Goal: Task Accomplishment & Management: Manage account settings

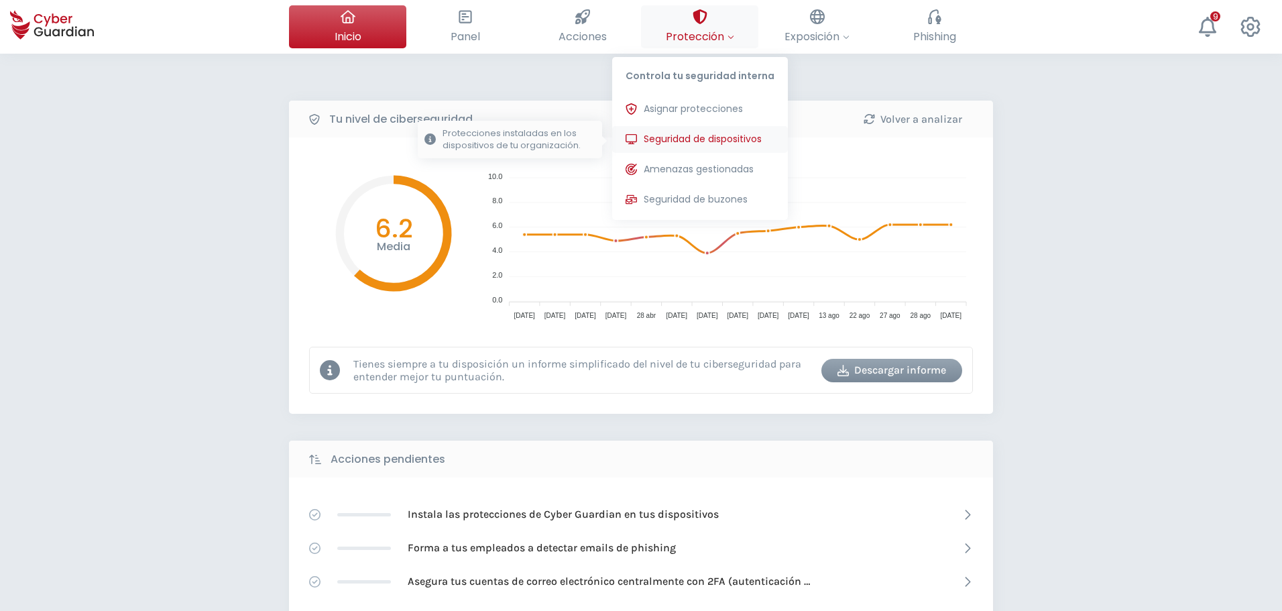
click at [695, 135] on span "Seguridad de dispositivos" at bounding box center [702, 139] width 118 height 14
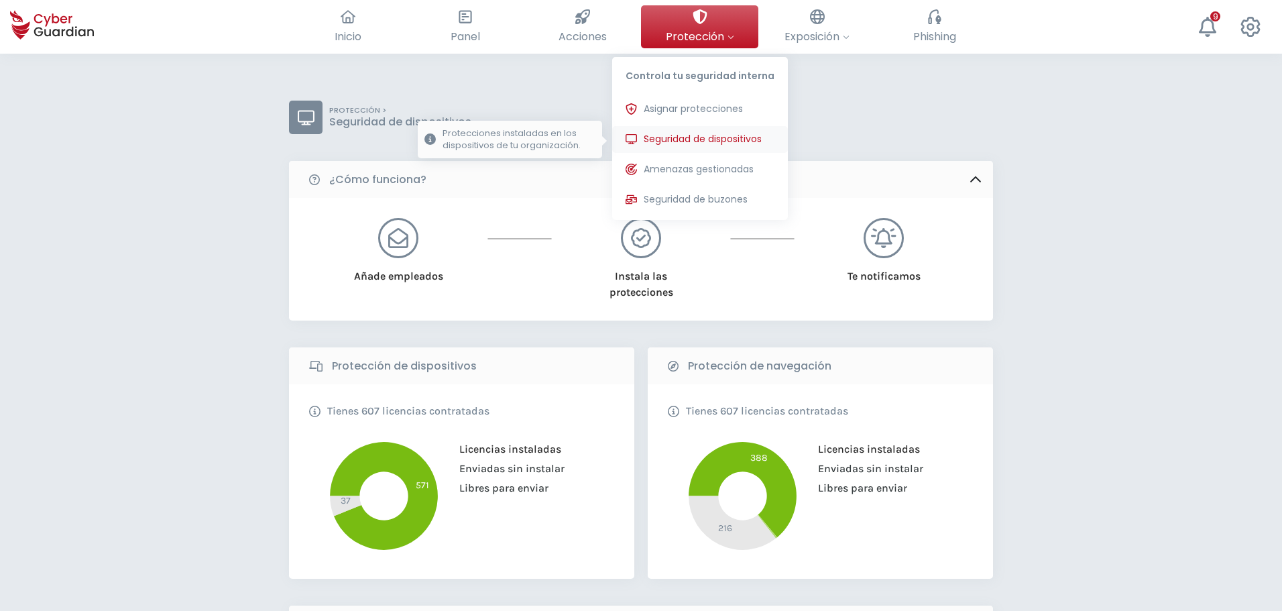
click at [703, 133] on span "Seguridad de dispositivos" at bounding box center [702, 139] width 118 height 14
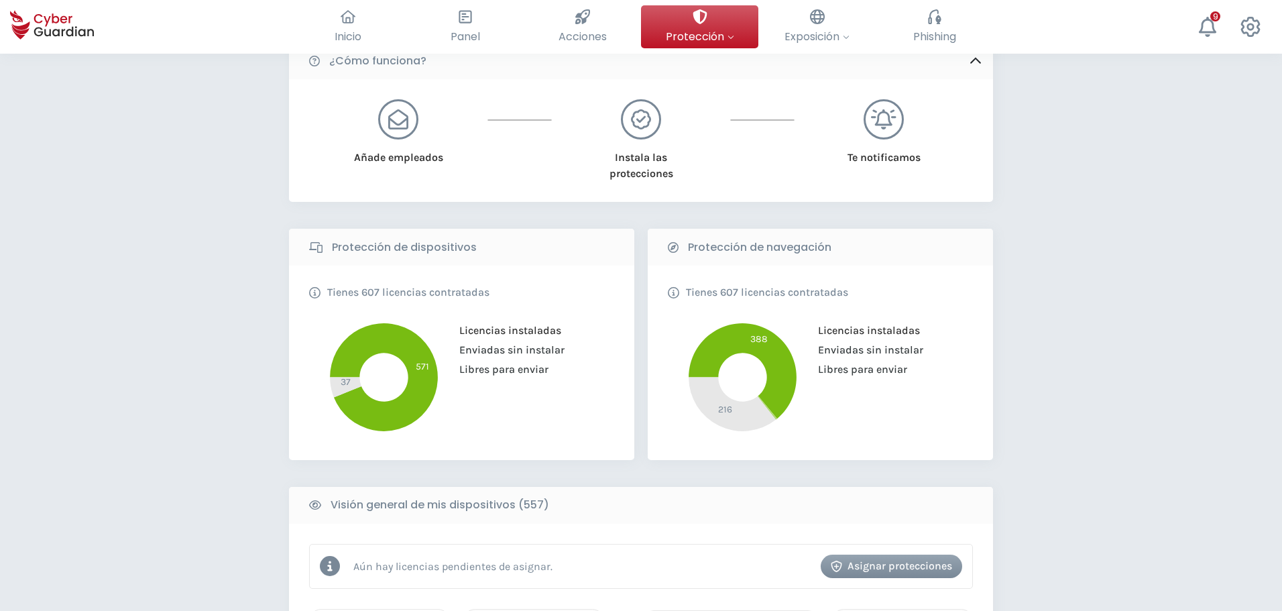
scroll to position [335, 0]
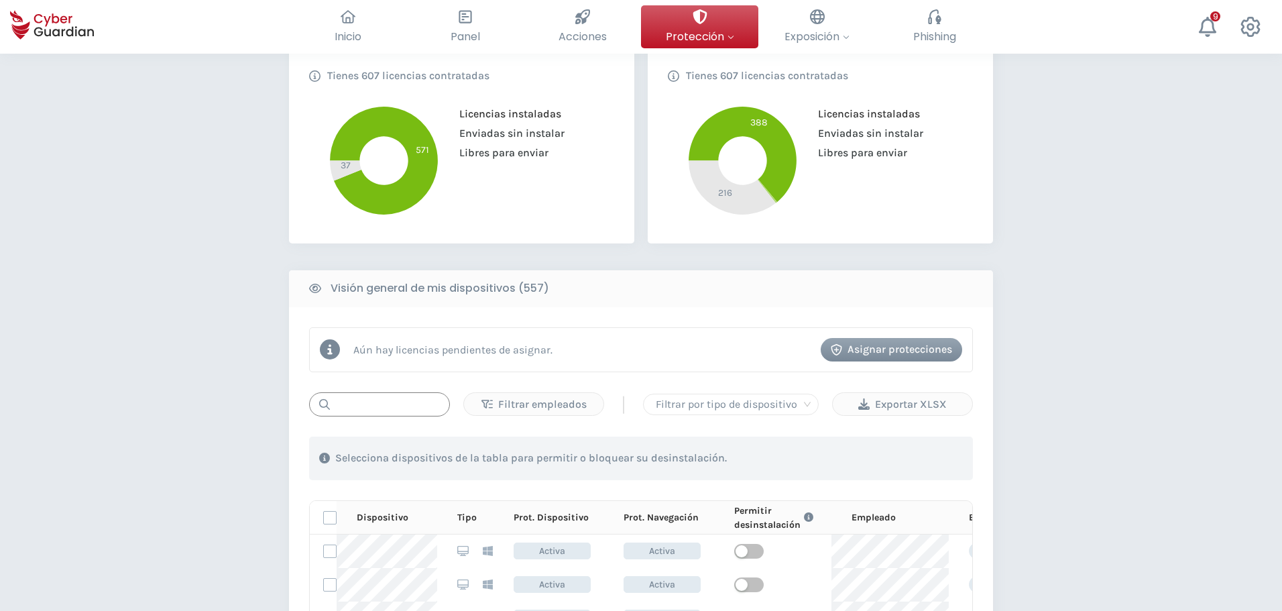
click at [374, 401] on input "text" at bounding box center [379, 404] width 141 height 24
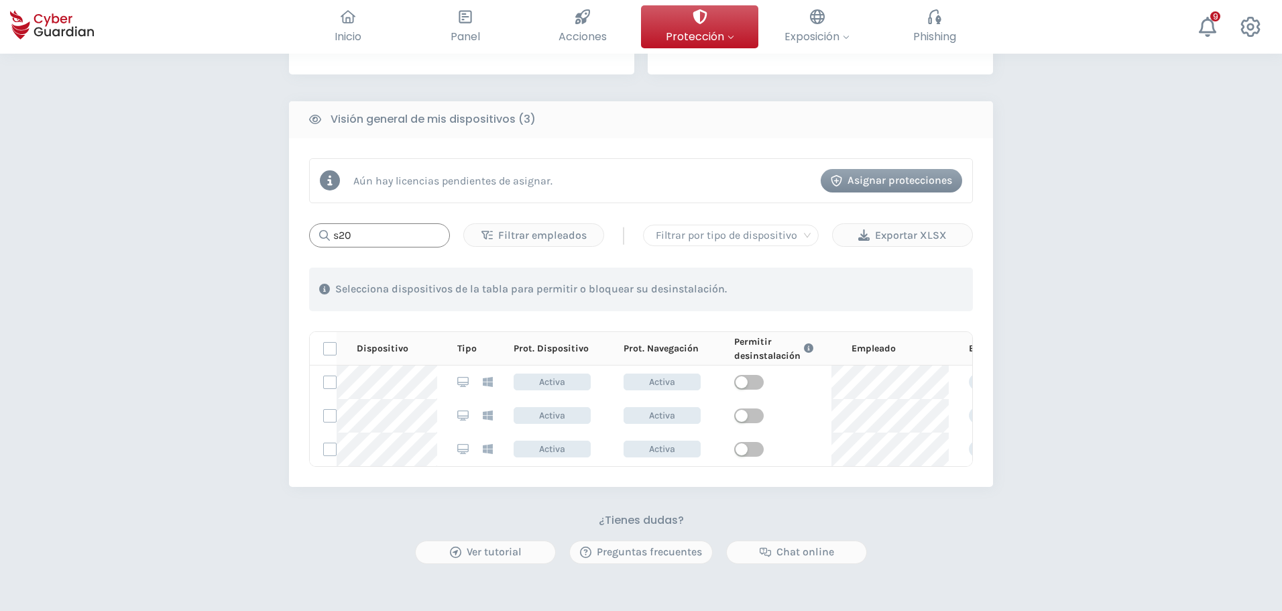
scroll to position [536, 0]
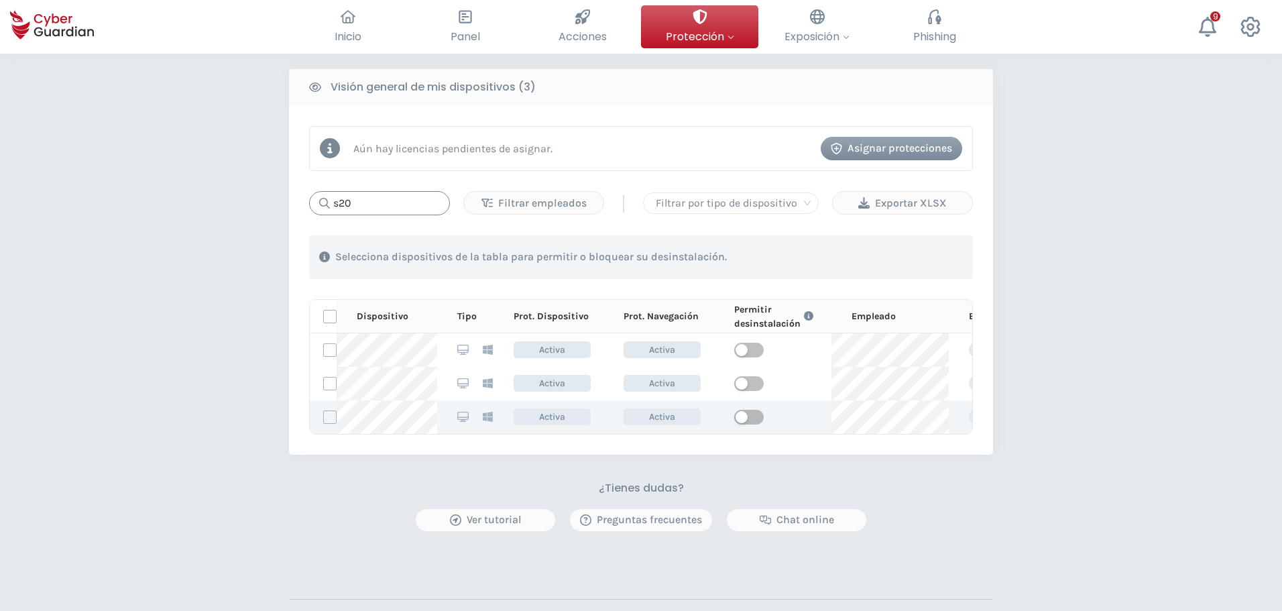
type input "s20"
click at [761, 418] on td at bounding box center [772, 417] width 117 height 34
click at [749, 417] on span "button" at bounding box center [748, 417] width 29 height 15
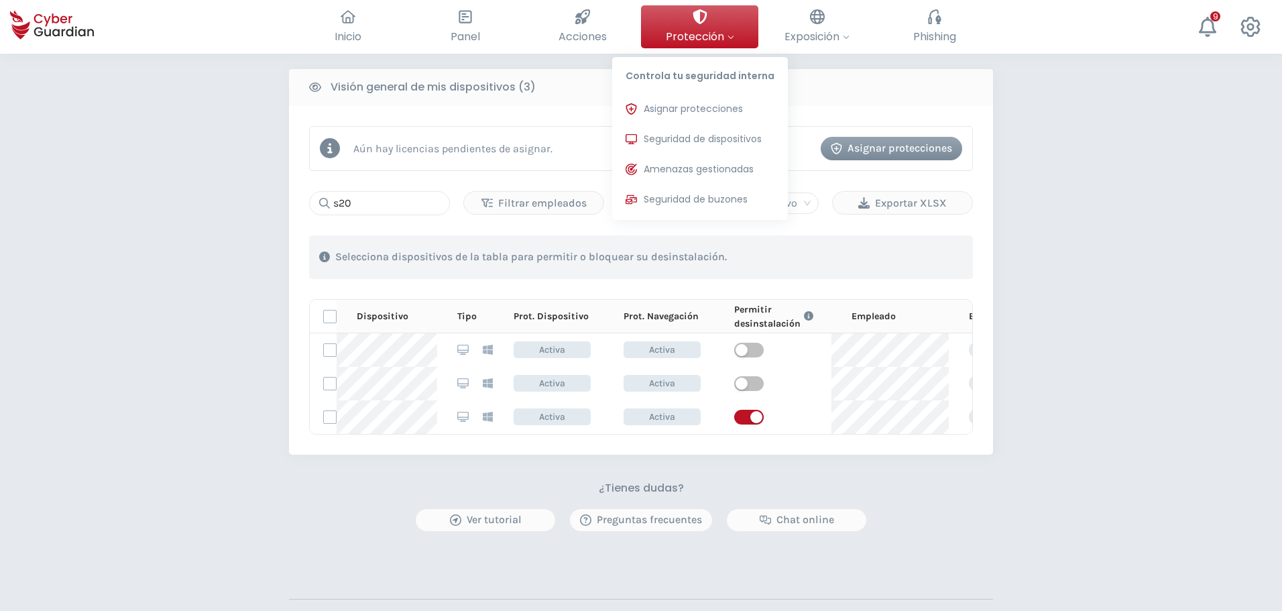
click at [680, 21] on button "Protección Controla tu seguridad interna Asignar protecciones Asigna las licenc…" at bounding box center [699, 26] width 117 height 43
click at [700, 109] on span "Asignar protecciones" at bounding box center [692, 109] width 99 height 14
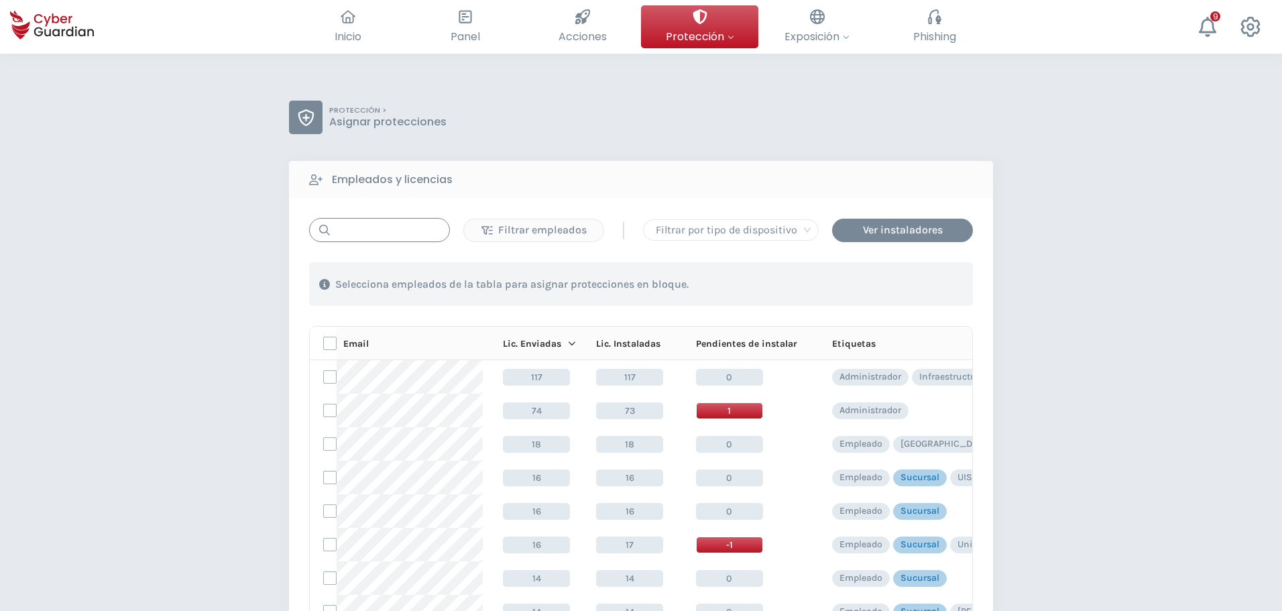
click at [363, 237] on input "text" at bounding box center [379, 230] width 141 height 24
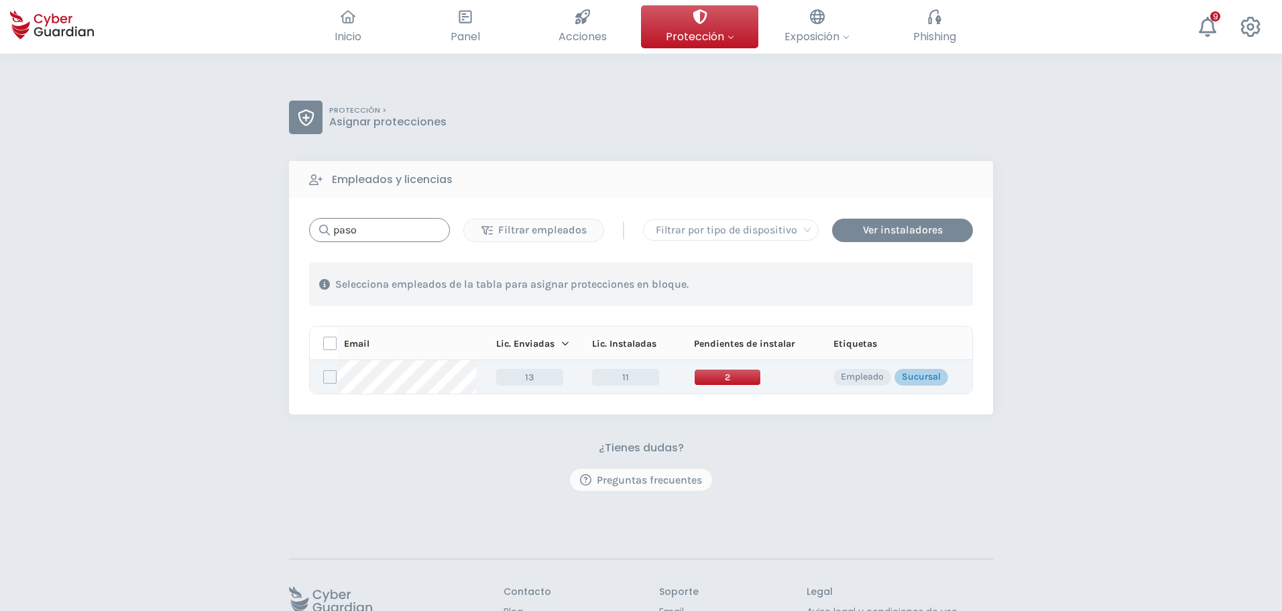
type input "paso"
click at [727, 376] on span "2" at bounding box center [727, 377] width 67 height 17
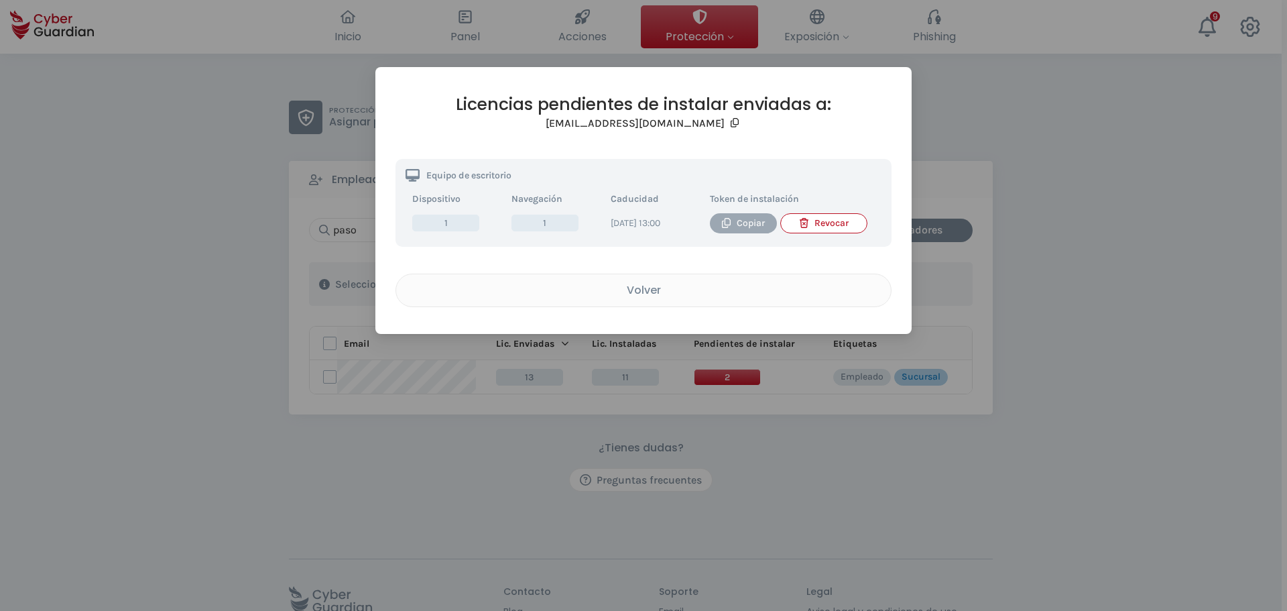
click at [748, 226] on div "Copiar" at bounding box center [743, 223] width 47 height 15
click at [619, 298] on div "Volver" at bounding box center [643, 290] width 475 height 17
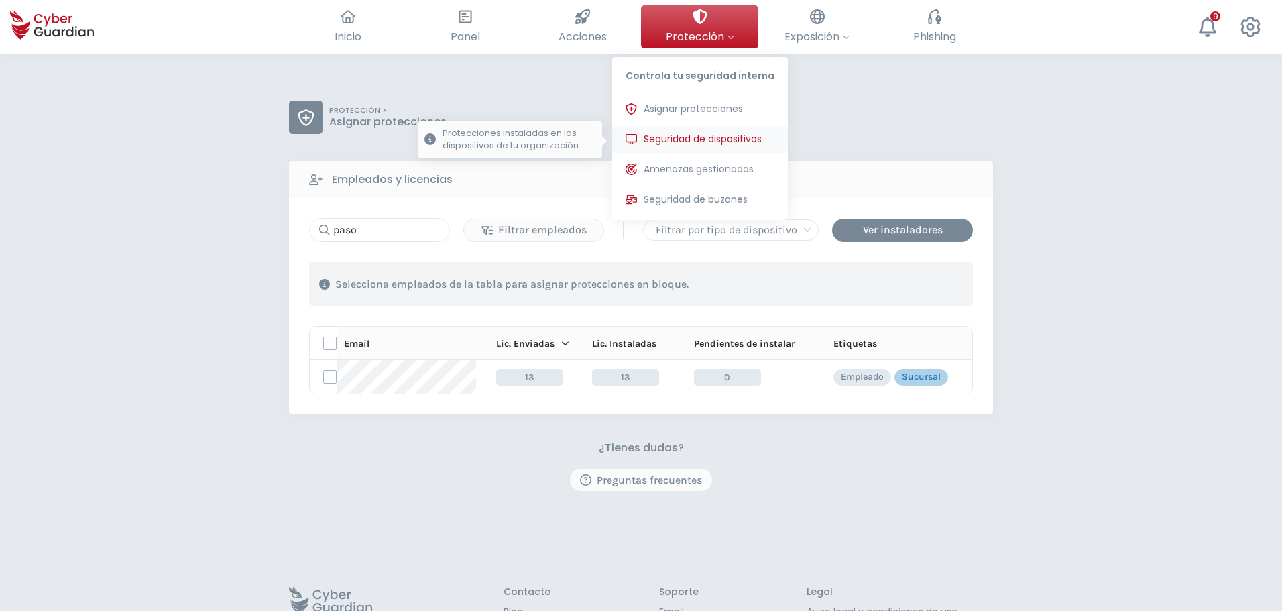
click at [697, 138] on span "Seguridad de dispositivos" at bounding box center [702, 139] width 118 height 14
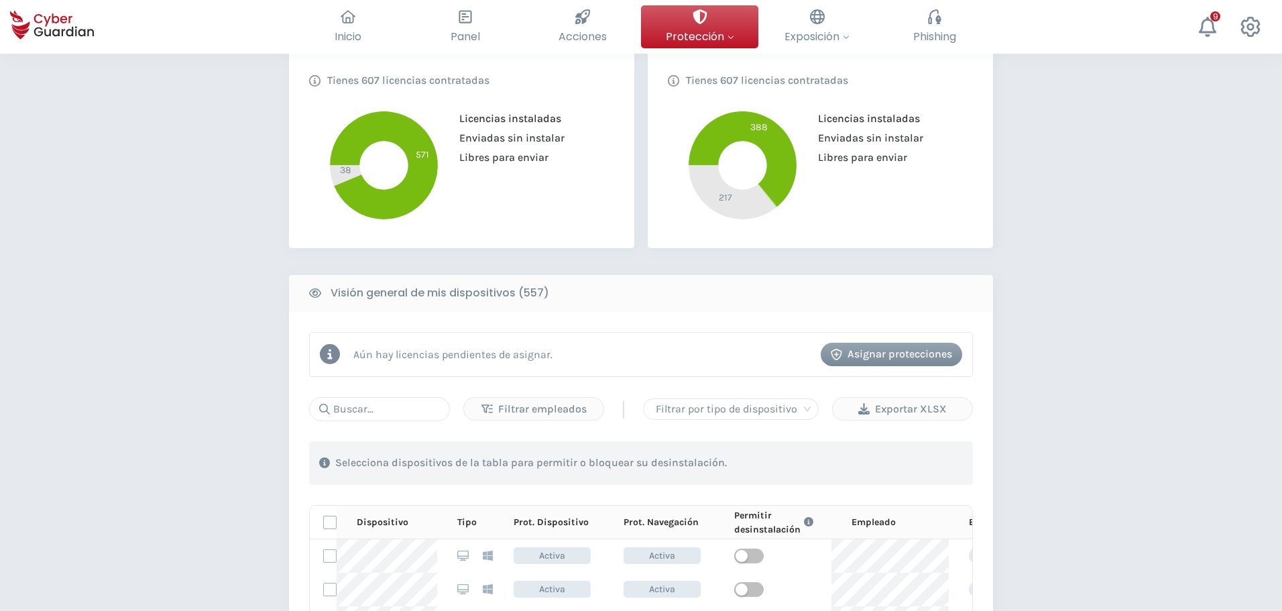
scroll to position [402, 0]
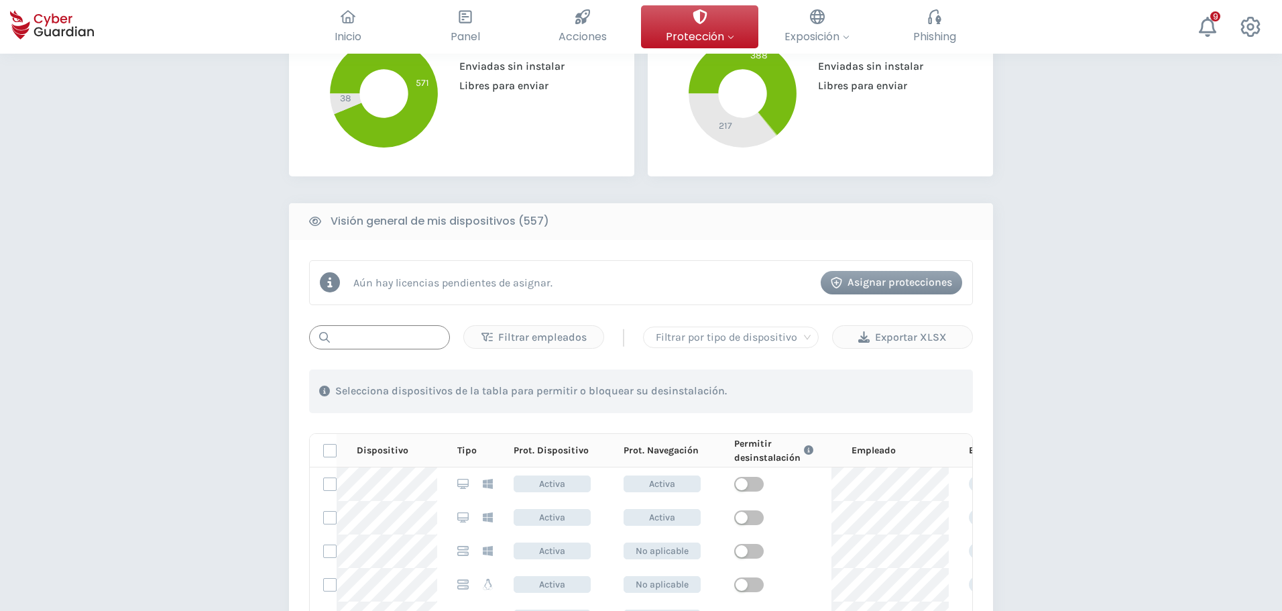
click at [376, 334] on input "text" at bounding box center [379, 337] width 141 height 24
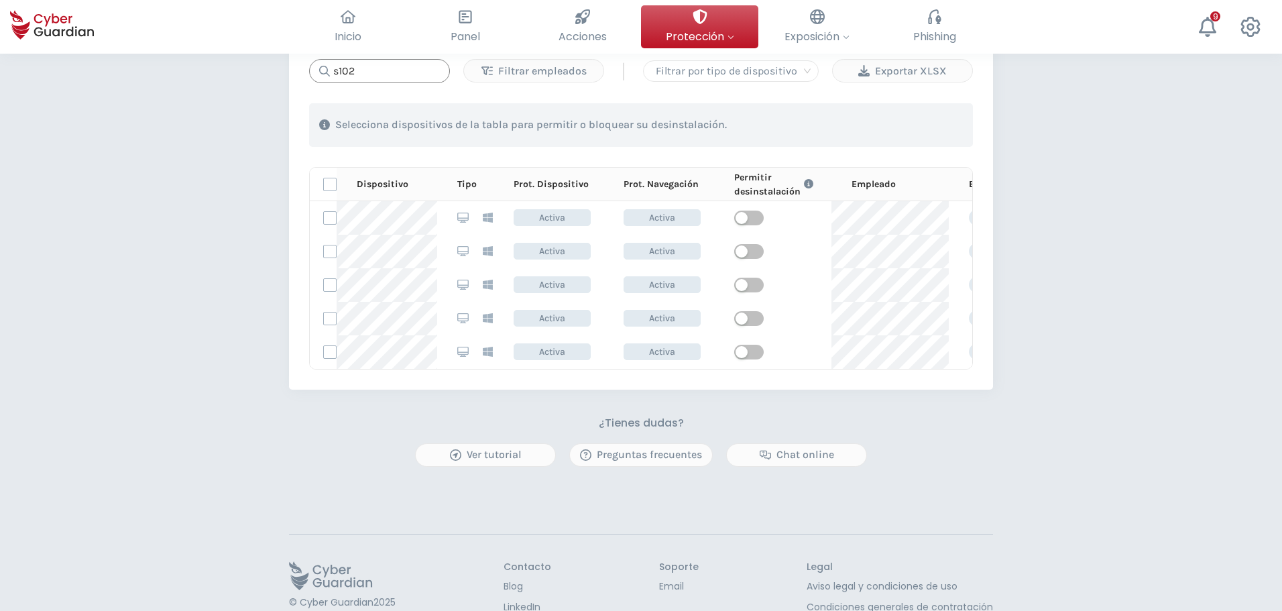
scroll to position [670, 0]
type input "s102"
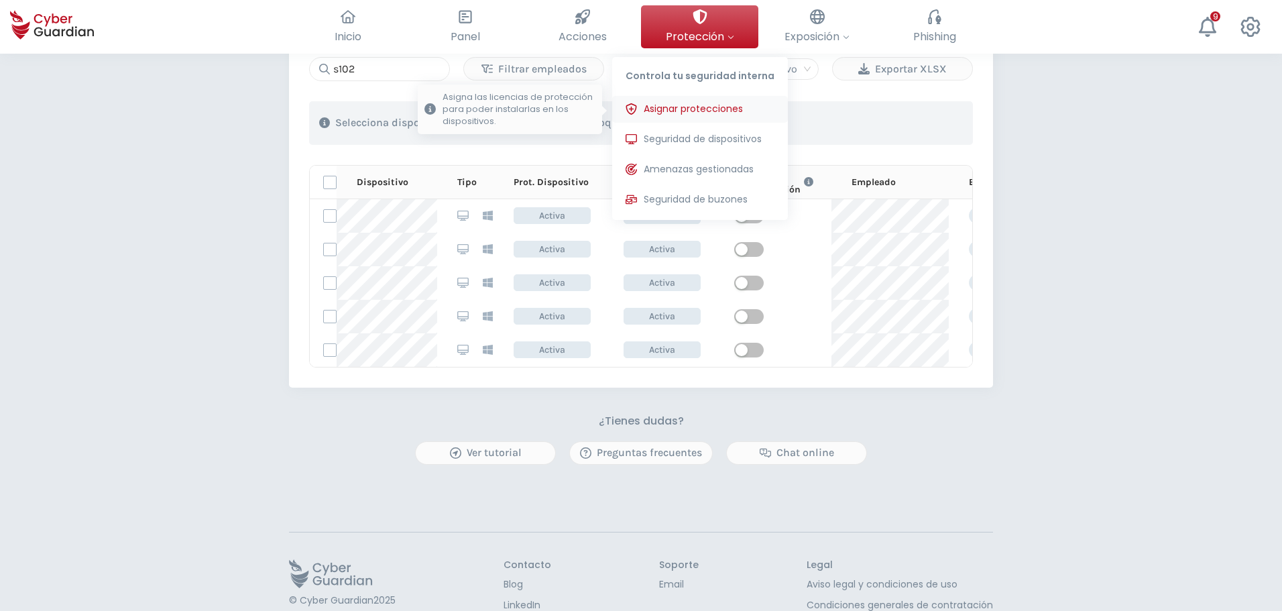
click at [692, 109] on span "Asignar protecciones" at bounding box center [692, 109] width 99 height 14
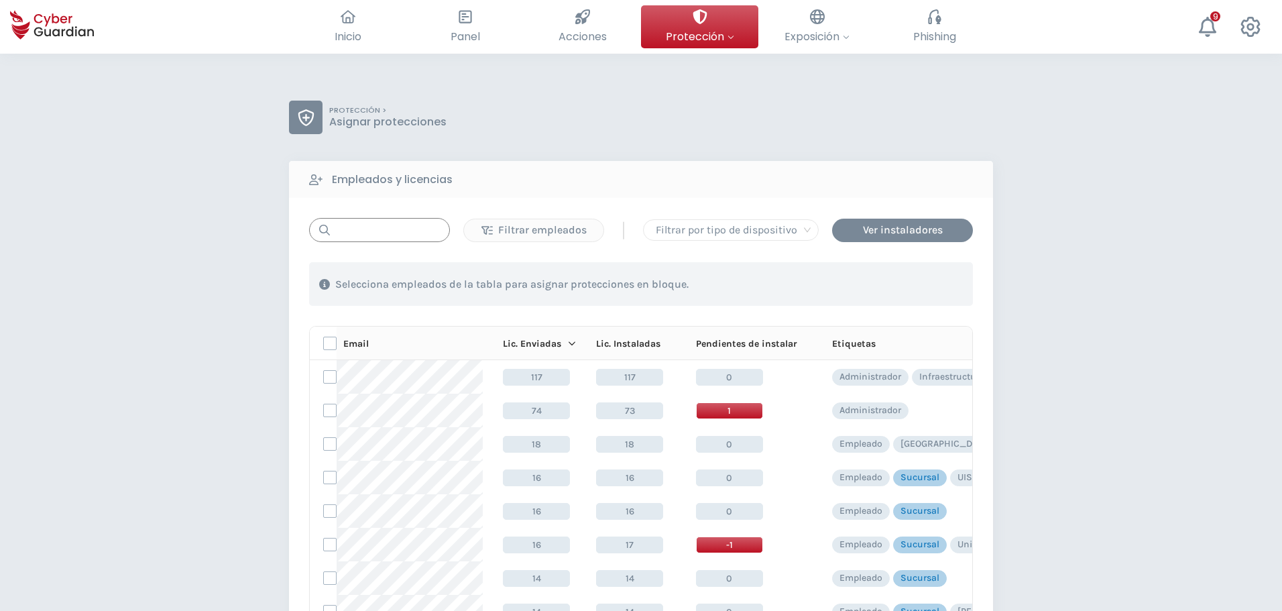
click at [370, 229] on input "text" at bounding box center [379, 230] width 141 height 24
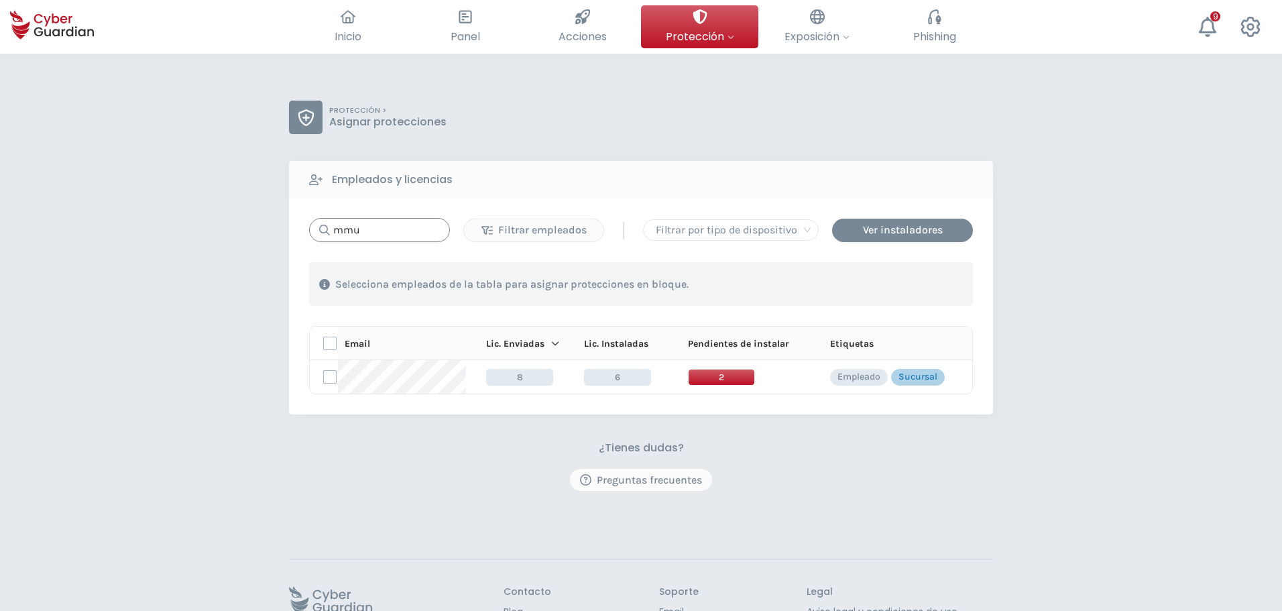
drag, startPoint x: 365, startPoint y: 237, endPoint x: 309, endPoint y: 237, distance: 56.3
click at [324, 237] on div "mmu" at bounding box center [379, 230] width 141 height 24
click at [110, 218] on div "PROTECCIÓN > Asignar protecciones Empleados y licencias mmu Filtrar empleados |…" at bounding box center [641, 377] width 1282 height 647
drag, startPoint x: 375, startPoint y: 231, endPoint x: 290, endPoint y: 227, distance: 85.2
click at [290, 227] on div "mmu Filtrar empleados | Filtrar por tipo de dispositivo Ver instaladores 1 . Co…" at bounding box center [641, 306] width 704 height 216
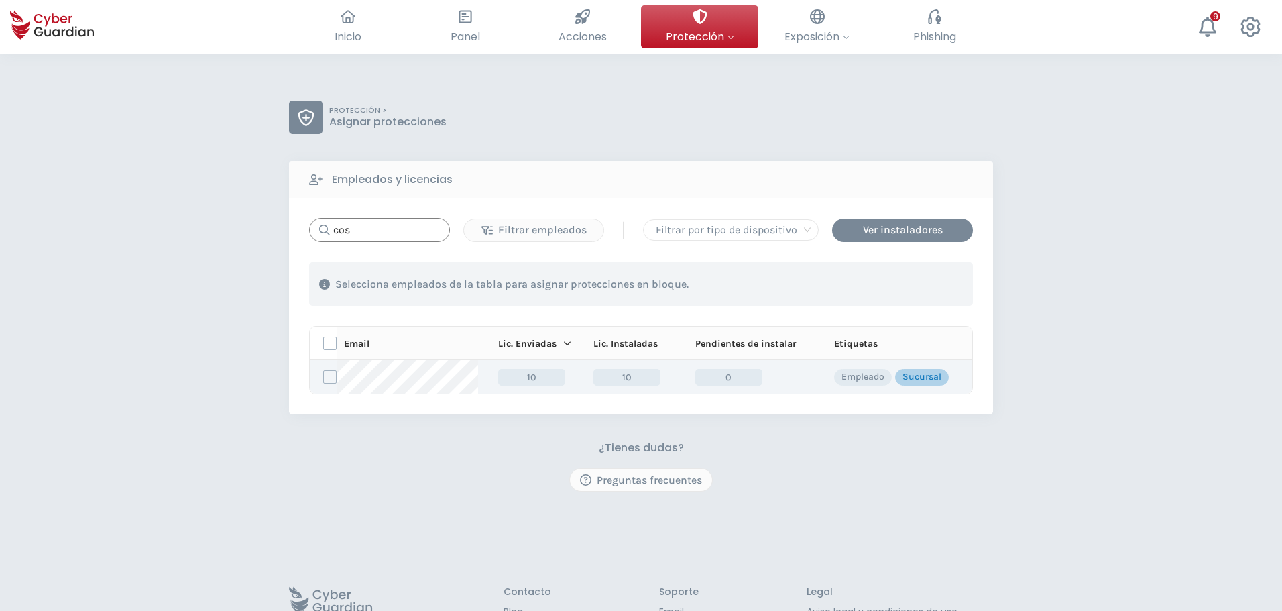
type input "cos"
click at [336, 379] on td at bounding box center [323, 377] width 27 height 34
click at [328, 374] on label at bounding box center [329, 376] width 13 height 13
click at [324, 374] on input "checkbox" at bounding box center [324, 377] width 0 height 12
click at [916, 281] on div "Asignar protecciones" at bounding box center [890, 284] width 121 height 16
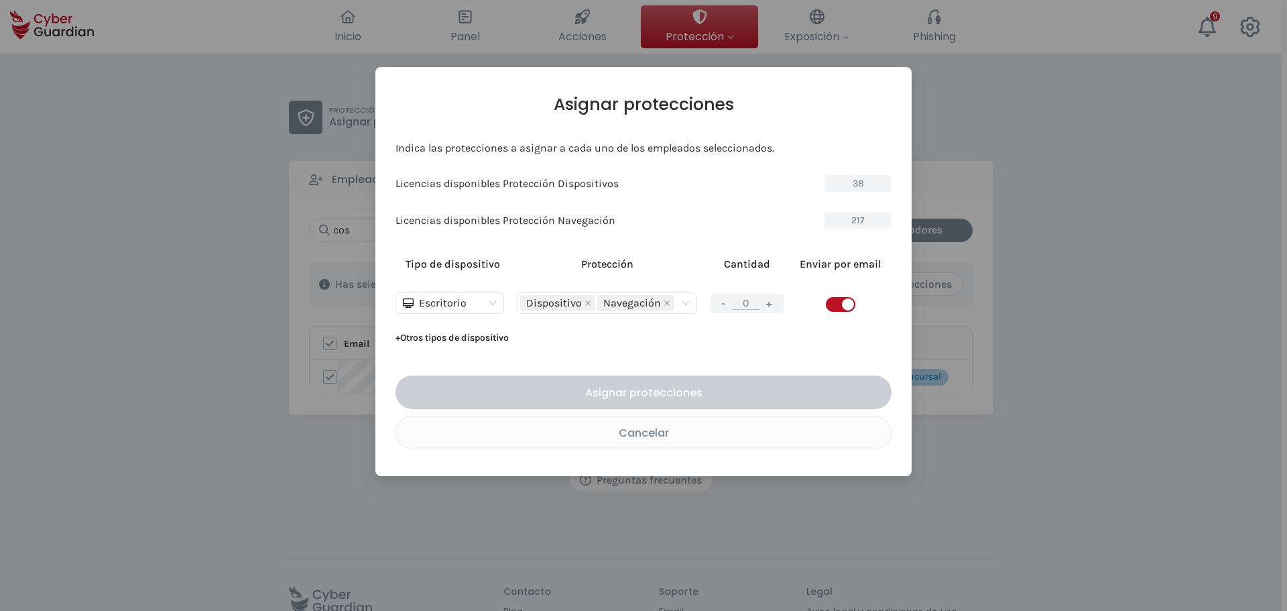
click at [843, 306] on div "button" at bounding box center [848, 304] width 12 height 12
click at [758, 308] on input "0" at bounding box center [746, 302] width 27 height 13
click at [767, 306] on button "+" at bounding box center [769, 303] width 16 height 17
type input "1"
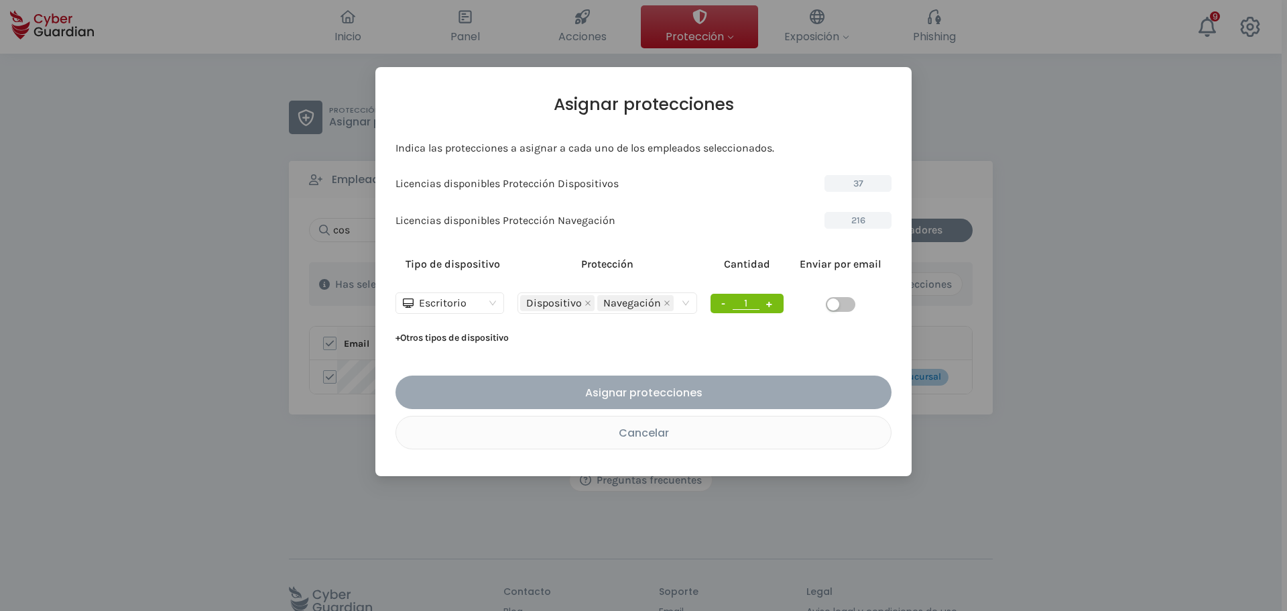
click at [712, 392] on div "Asignar protecciones" at bounding box center [644, 392] width 476 height 17
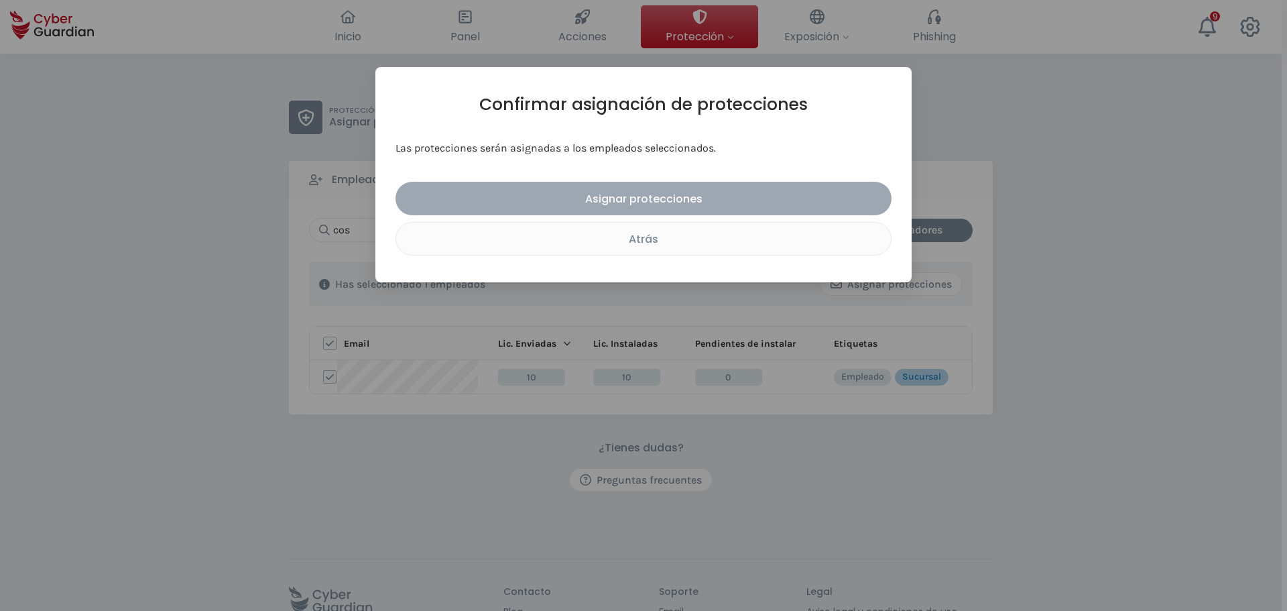
click at [645, 202] on div "Asignar protecciones" at bounding box center [644, 198] width 476 height 17
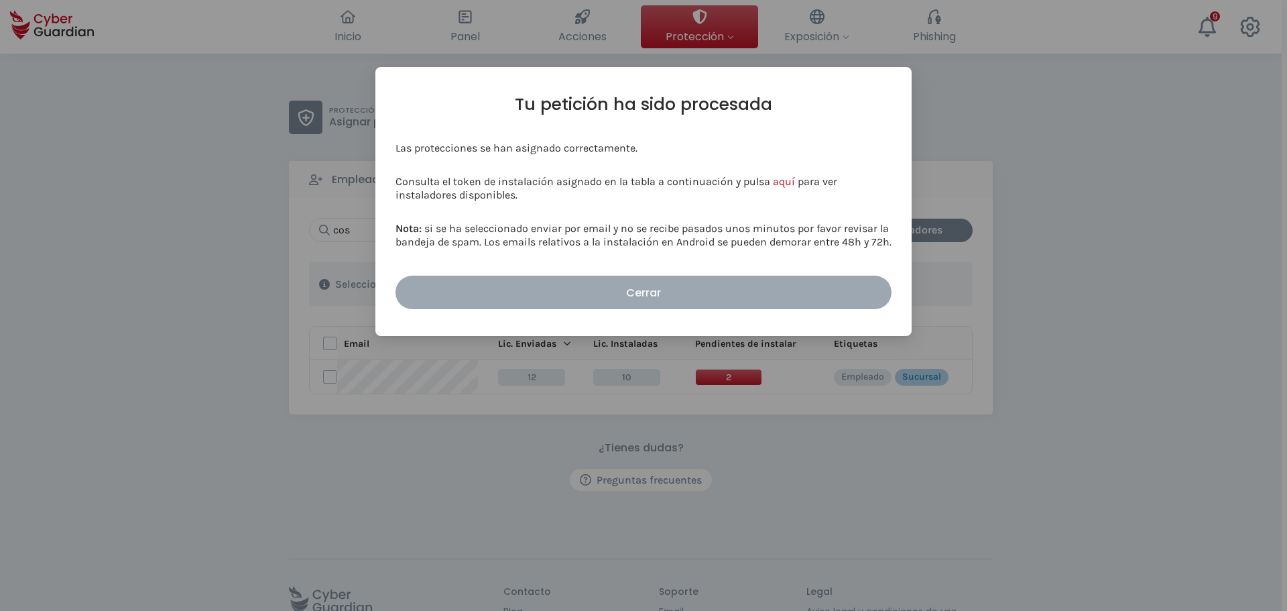
click at [604, 288] on div "Cerrar" at bounding box center [644, 292] width 476 height 17
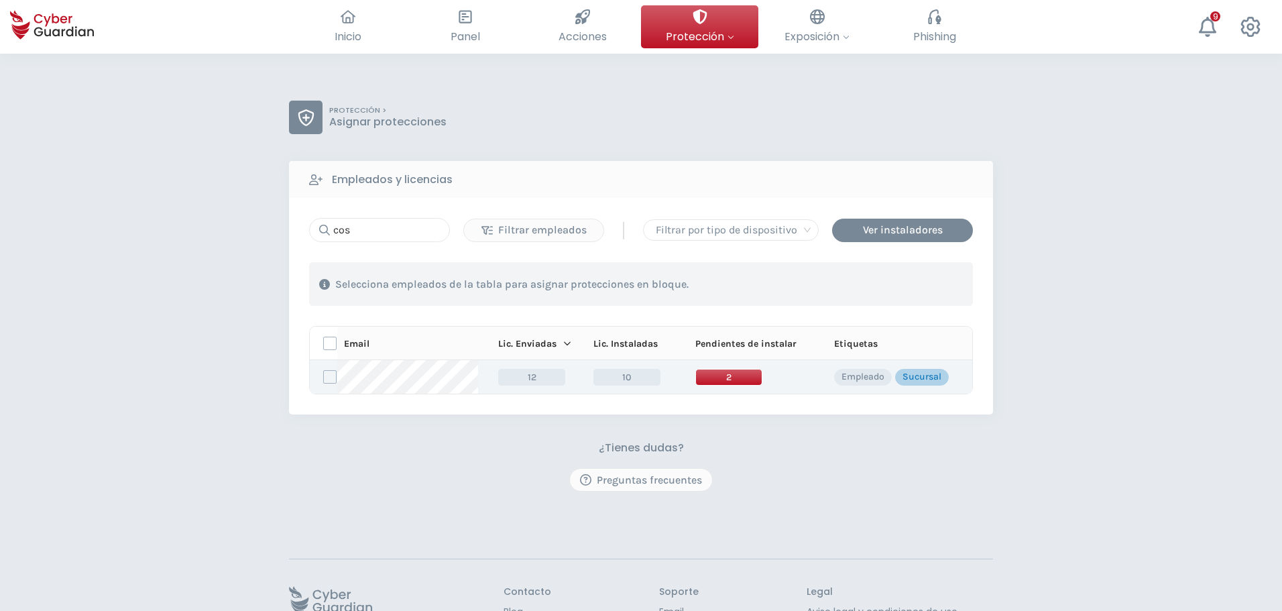
click at [720, 379] on span "2" at bounding box center [728, 377] width 67 height 17
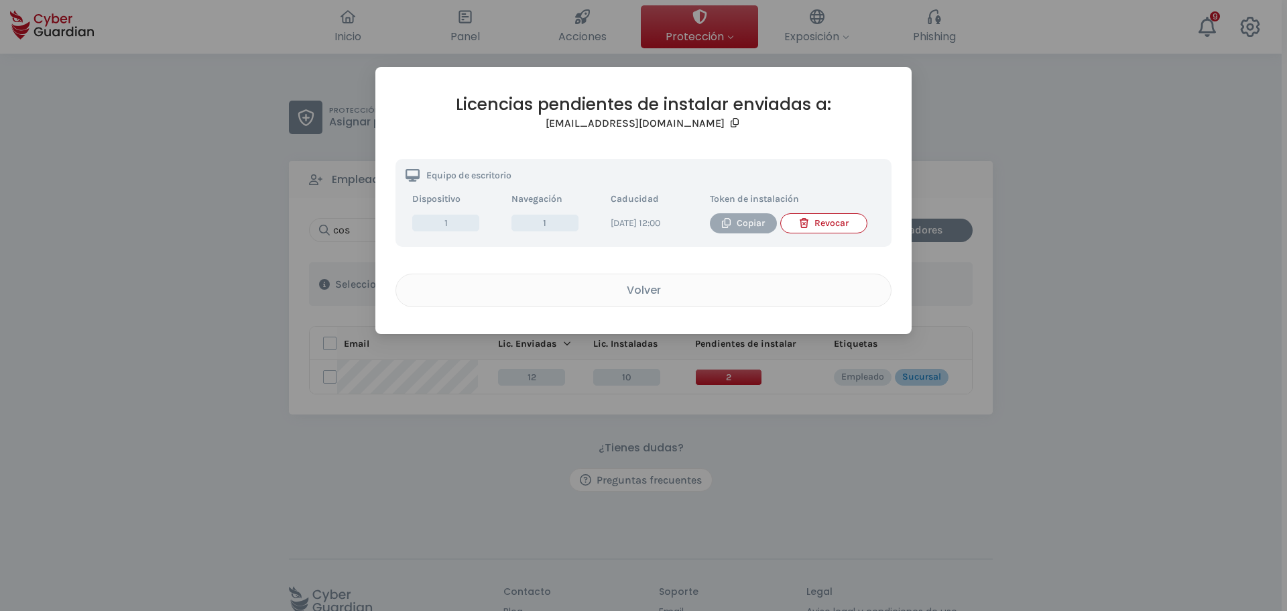
click at [736, 226] on div "Copiar" at bounding box center [743, 223] width 47 height 15
click at [642, 298] on div "Volver" at bounding box center [643, 290] width 475 height 17
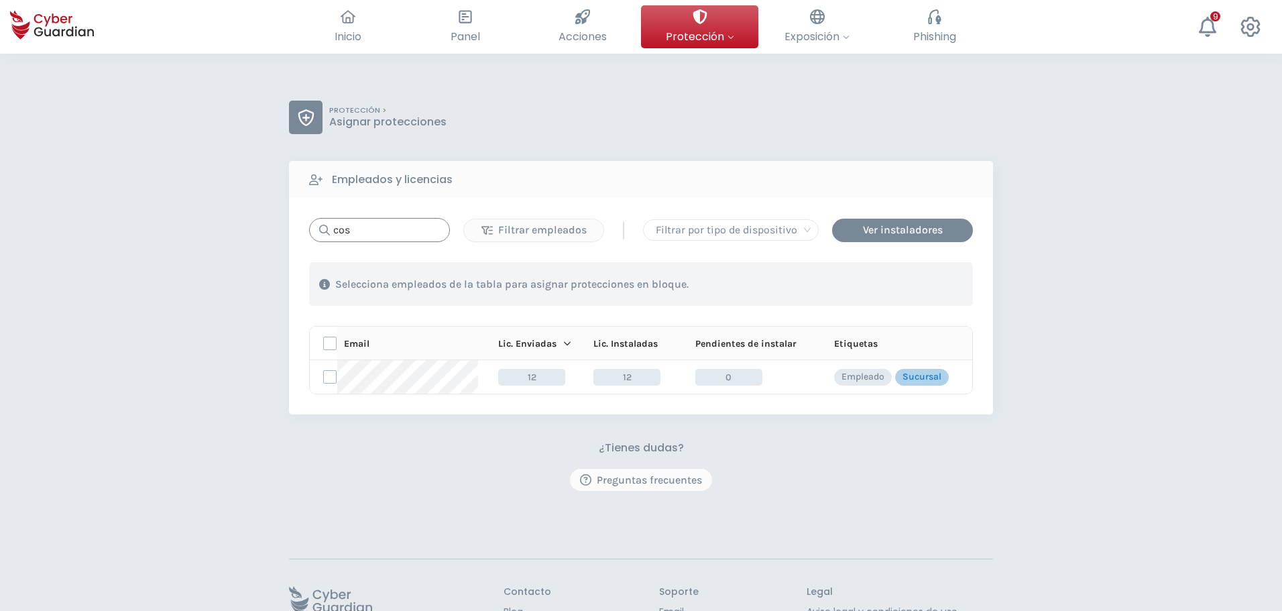
drag, startPoint x: 359, startPoint y: 231, endPoint x: 260, endPoint y: 231, distance: 99.2
click at [291, 231] on div "cos Filtrar empleados | Filtrar por tipo de dispositivo Ver instaladores 1 . Co…" at bounding box center [641, 306] width 704 height 216
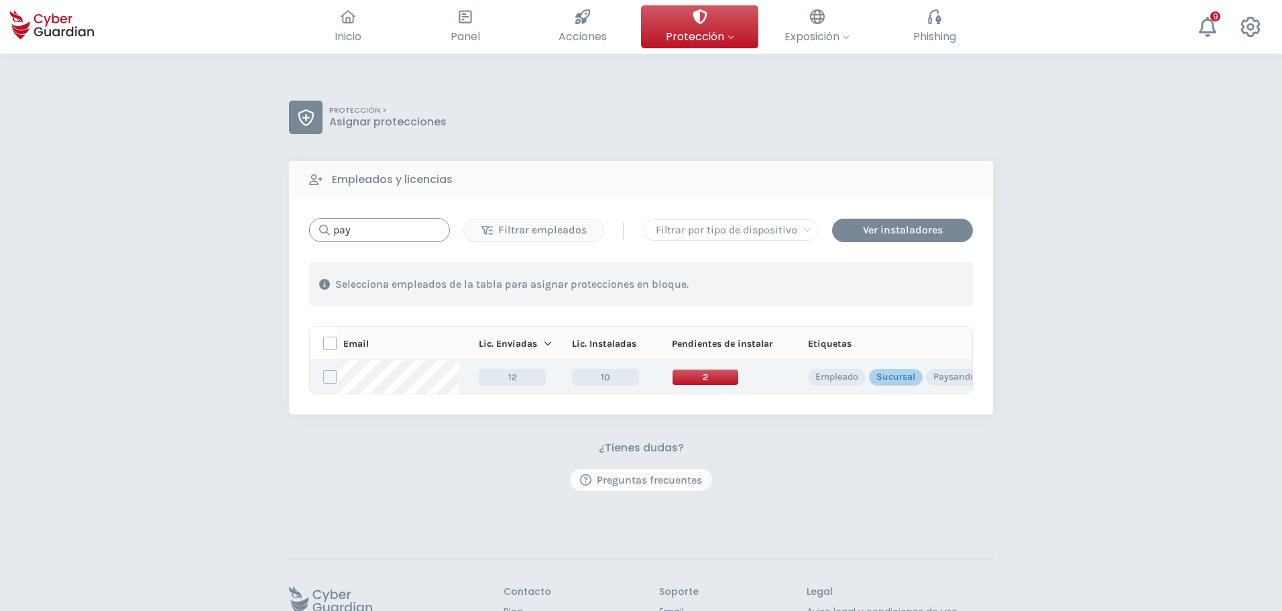
type input "pay"
click at [702, 375] on span "2" at bounding box center [705, 377] width 67 height 17
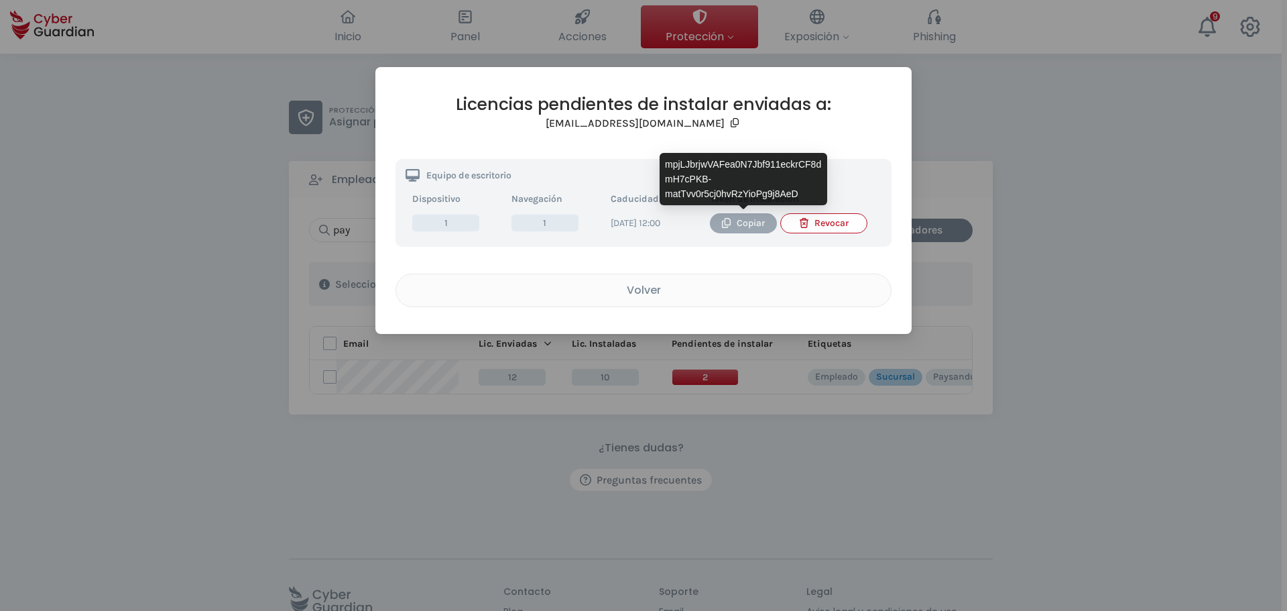
click at [730, 226] on icon "button" at bounding box center [726, 223] width 10 height 10
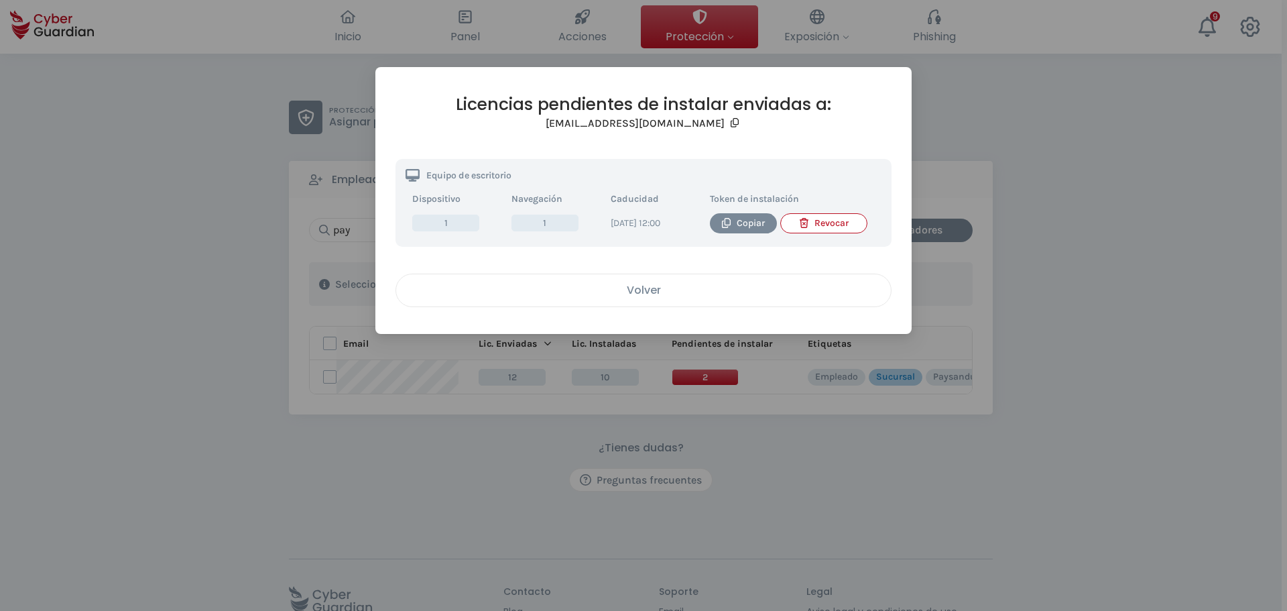
click at [654, 298] on div "Volver" at bounding box center [643, 290] width 475 height 17
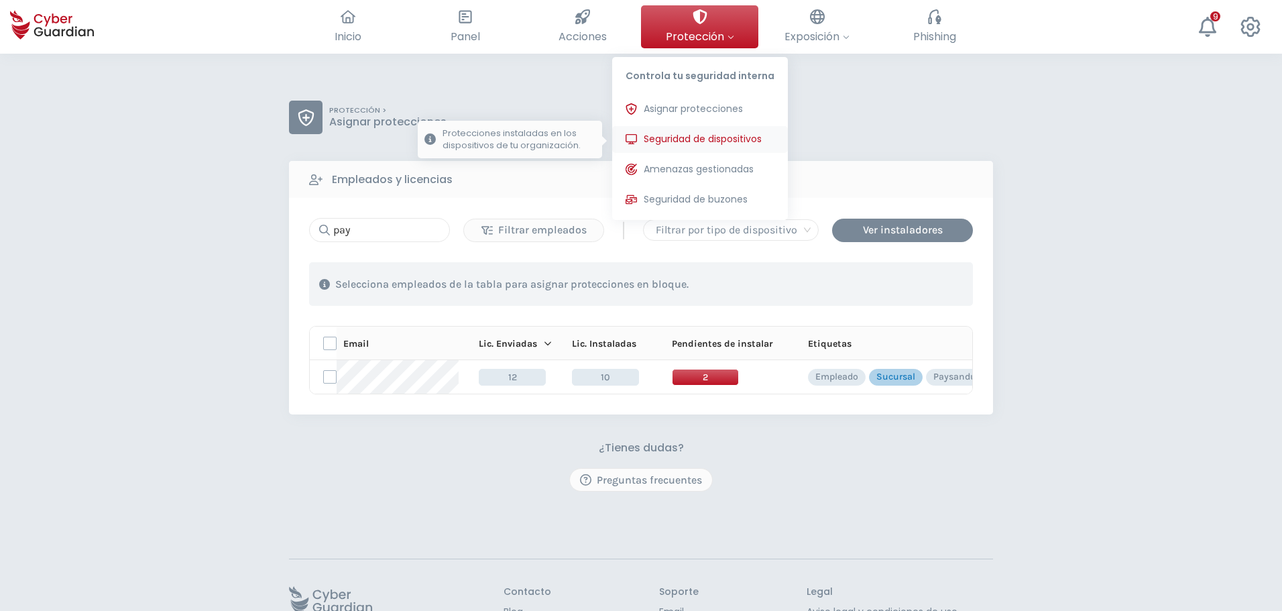
click at [682, 141] on span "Seguridad de dispositivos" at bounding box center [702, 139] width 118 height 14
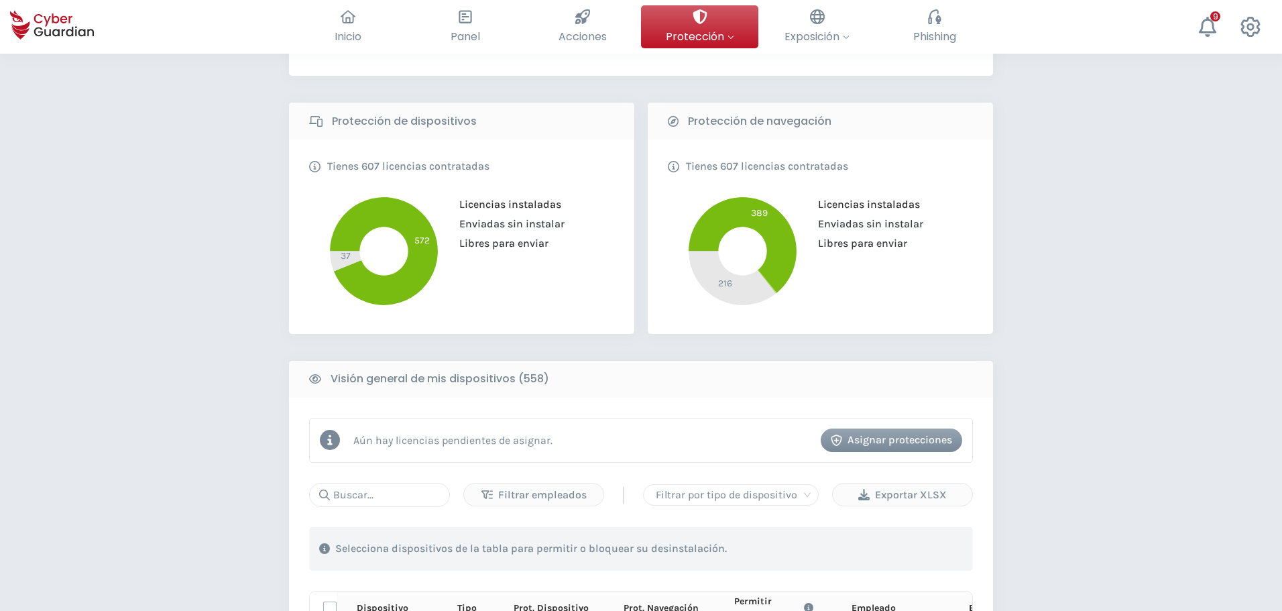
scroll to position [268, 0]
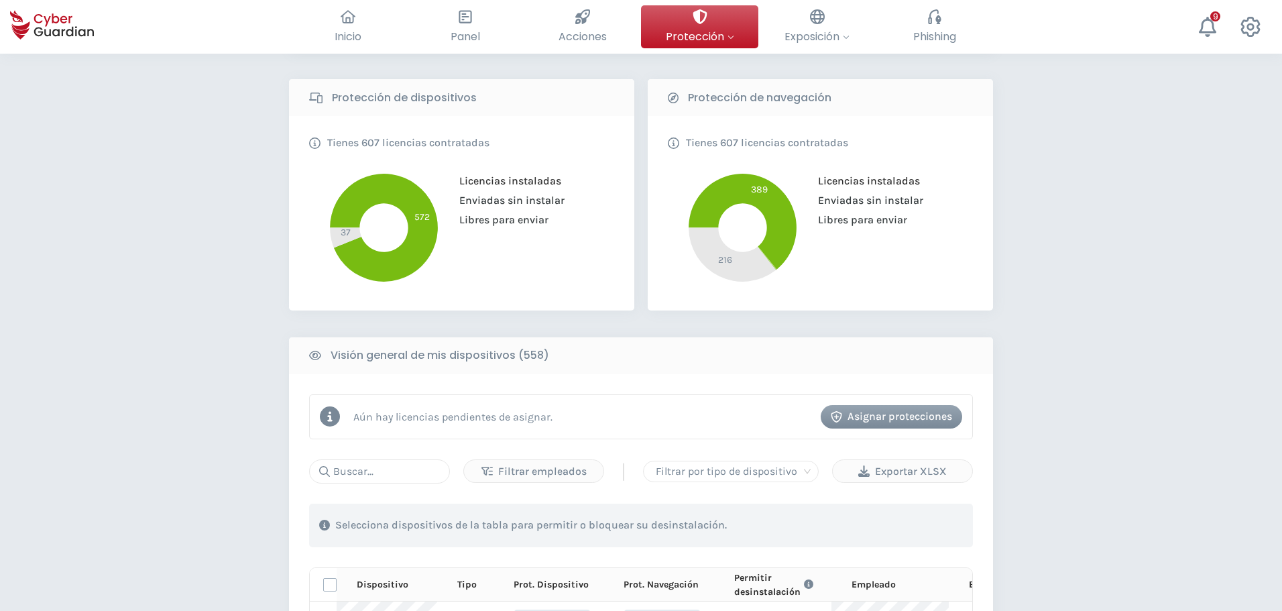
drag, startPoint x: 389, startPoint y: 476, endPoint x: 273, endPoint y: 442, distance: 121.3
click at [389, 475] on input "text" at bounding box center [379, 471] width 141 height 24
paste input "PC-i135-10"
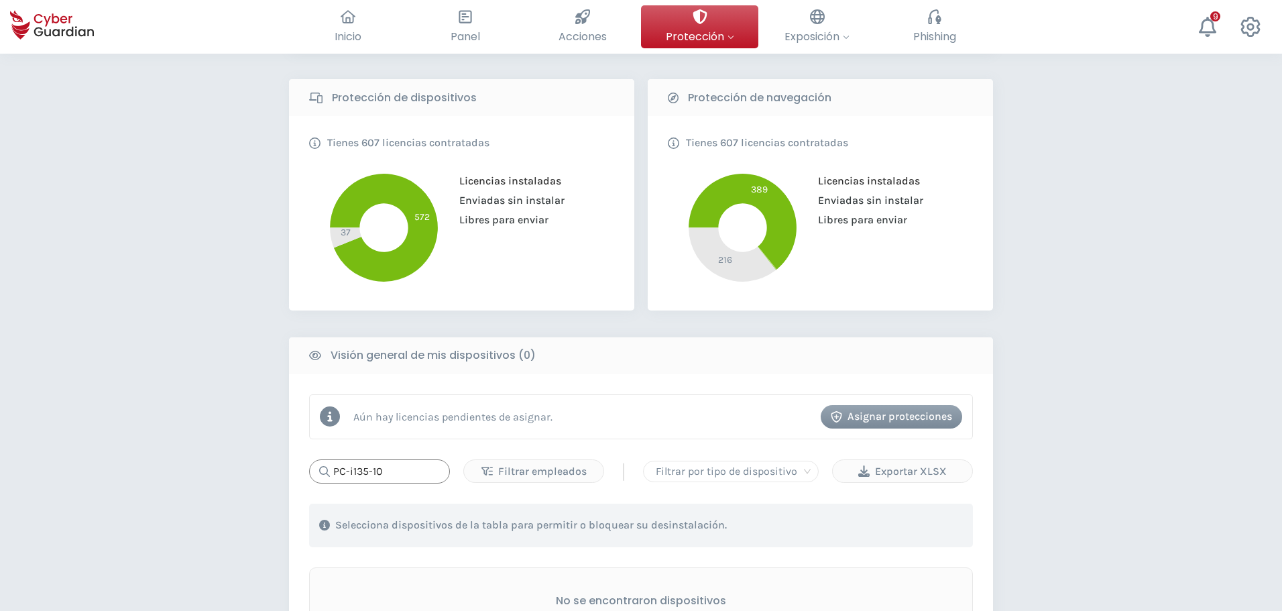
type input "PC-i135-10"
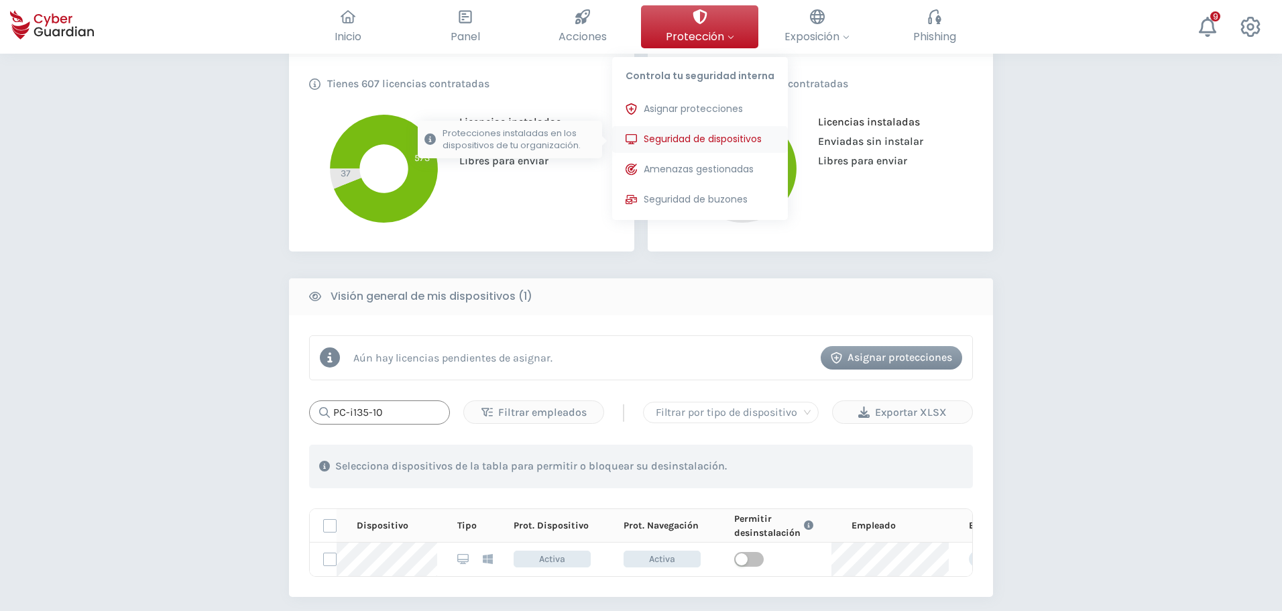
scroll to position [603, 0]
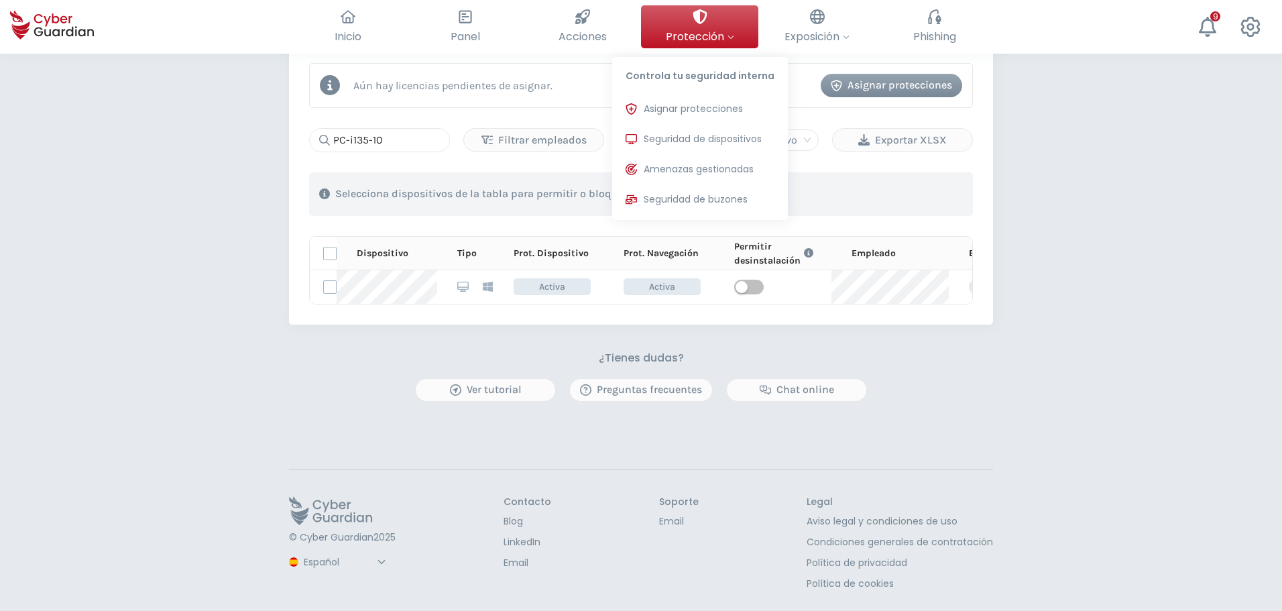
click at [710, 38] on span "Protección" at bounding box center [700, 36] width 68 height 17
click at [695, 113] on span "Asignar protecciones" at bounding box center [692, 109] width 99 height 14
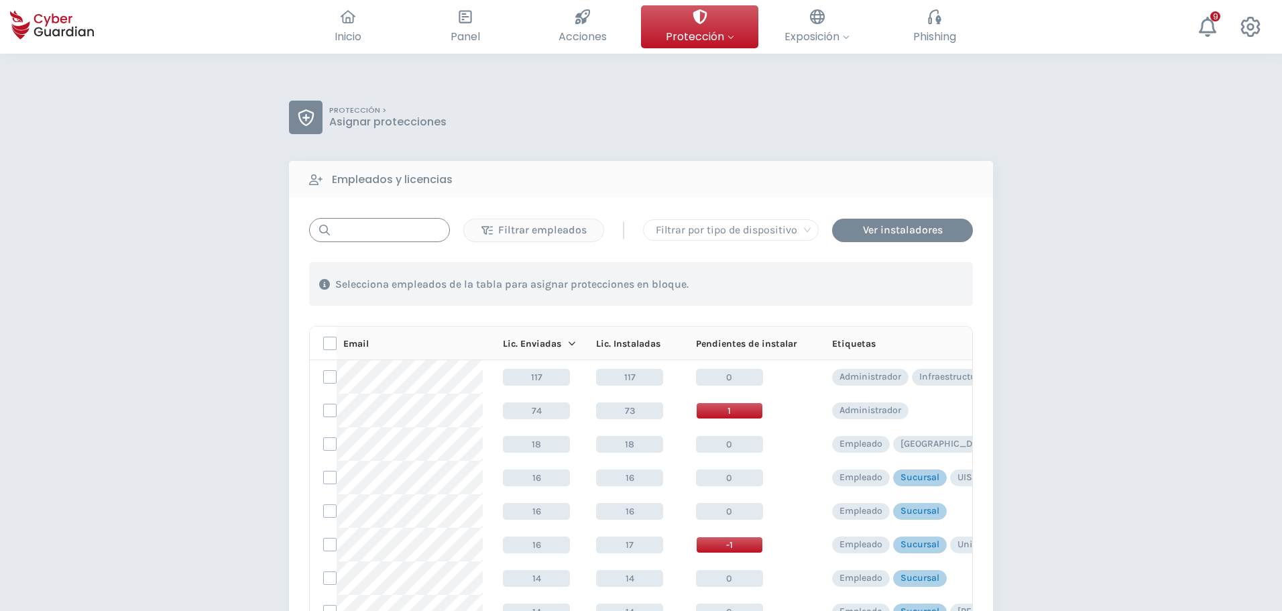
click at [363, 234] on input "text" at bounding box center [379, 230] width 141 height 24
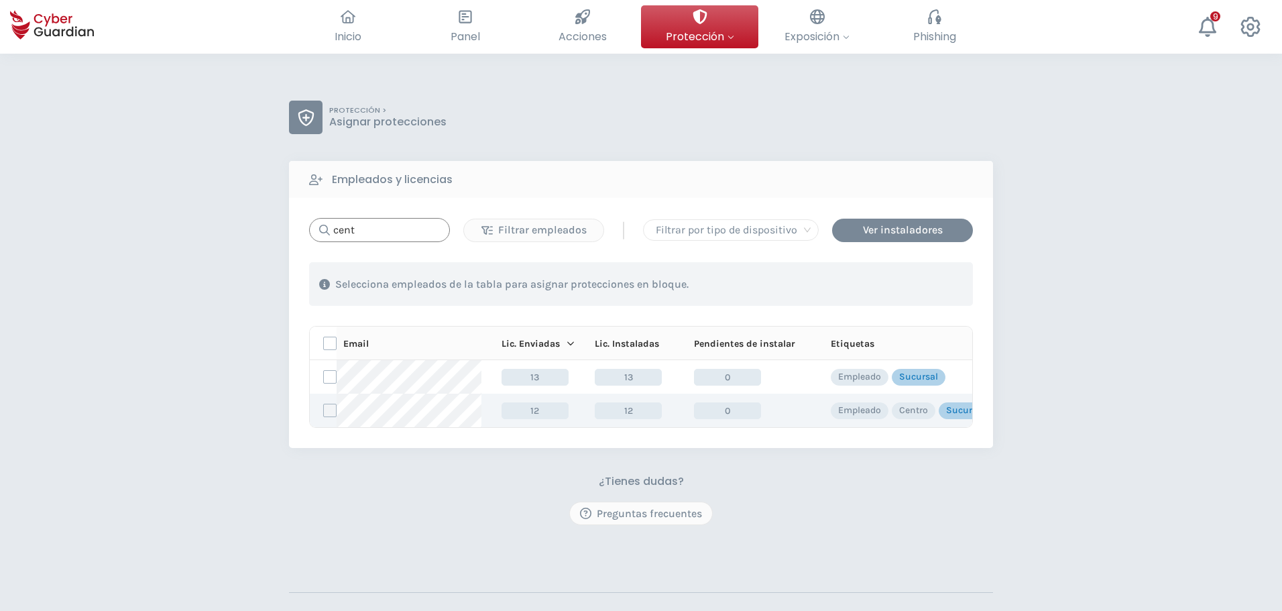
type input "cent"
click at [332, 411] on label at bounding box center [329, 410] width 13 height 13
click at [324, 411] on input "checkbox" at bounding box center [324, 410] width 0 height 12
click at [881, 282] on div "Asignar protecciones" at bounding box center [890, 284] width 121 height 16
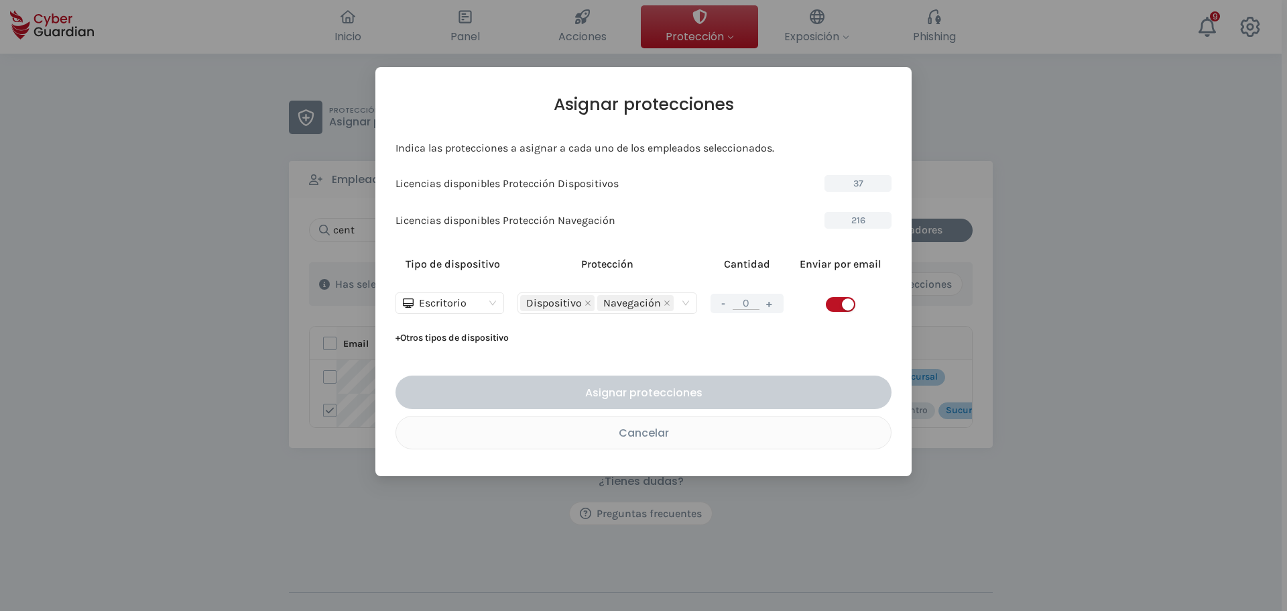
click at [774, 303] on button "+" at bounding box center [769, 303] width 16 height 17
type input "1"
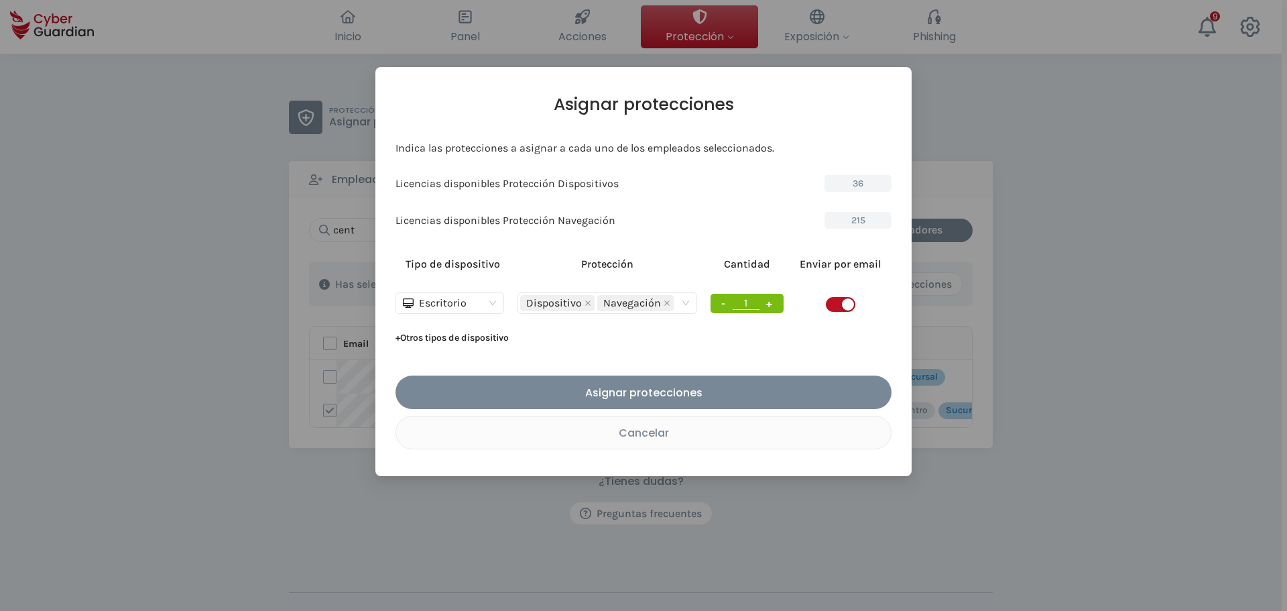
click at [812, 304] on td at bounding box center [840, 303] width 101 height 48
click at [828, 302] on span "button" at bounding box center [840, 304] width 29 height 15
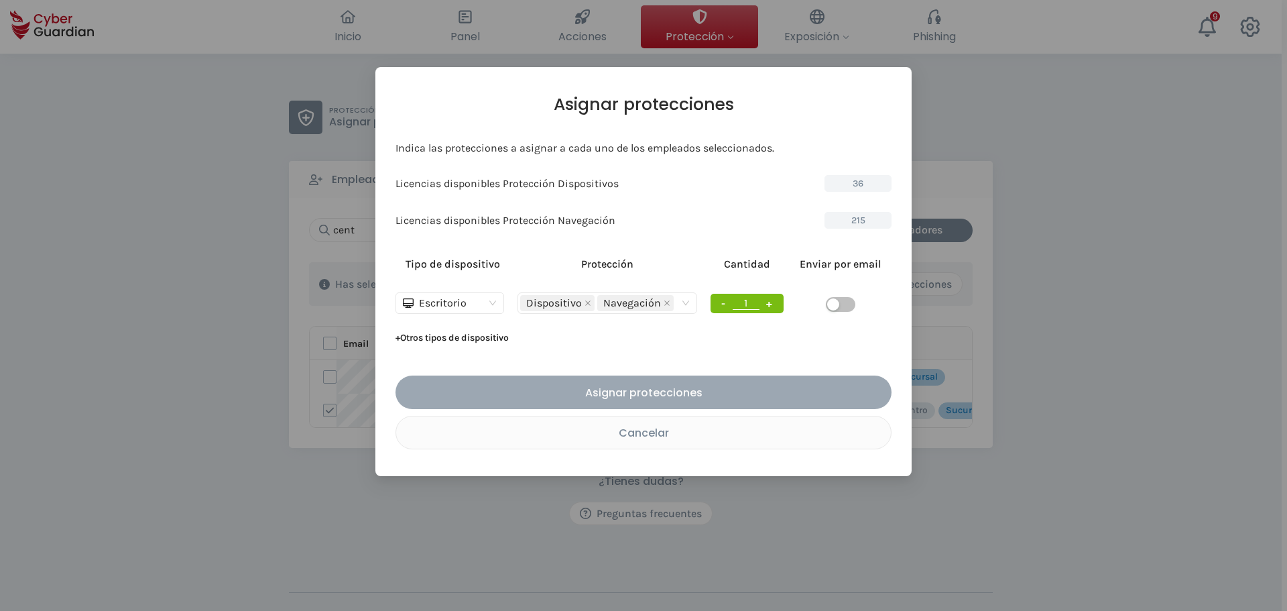
click at [711, 384] on div "Asignar protecciones" at bounding box center [644, 392] width 476 height 17
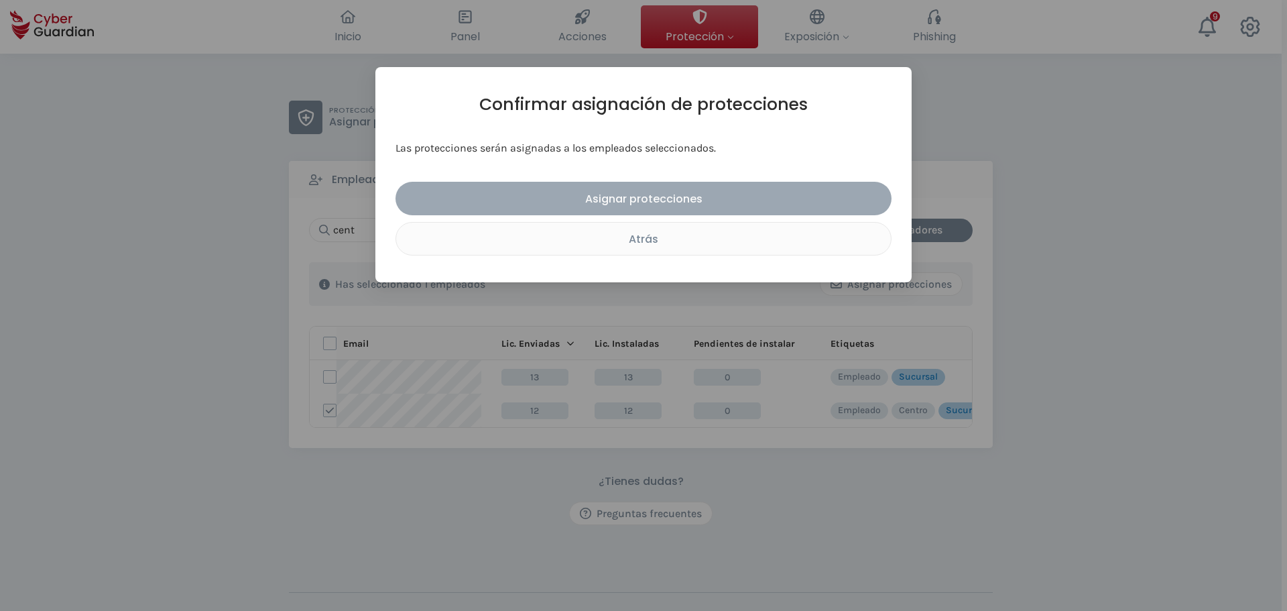
click at [682, 190] on div "Asignar protecciones" at bounding box center [644, 198] width 476 height 17
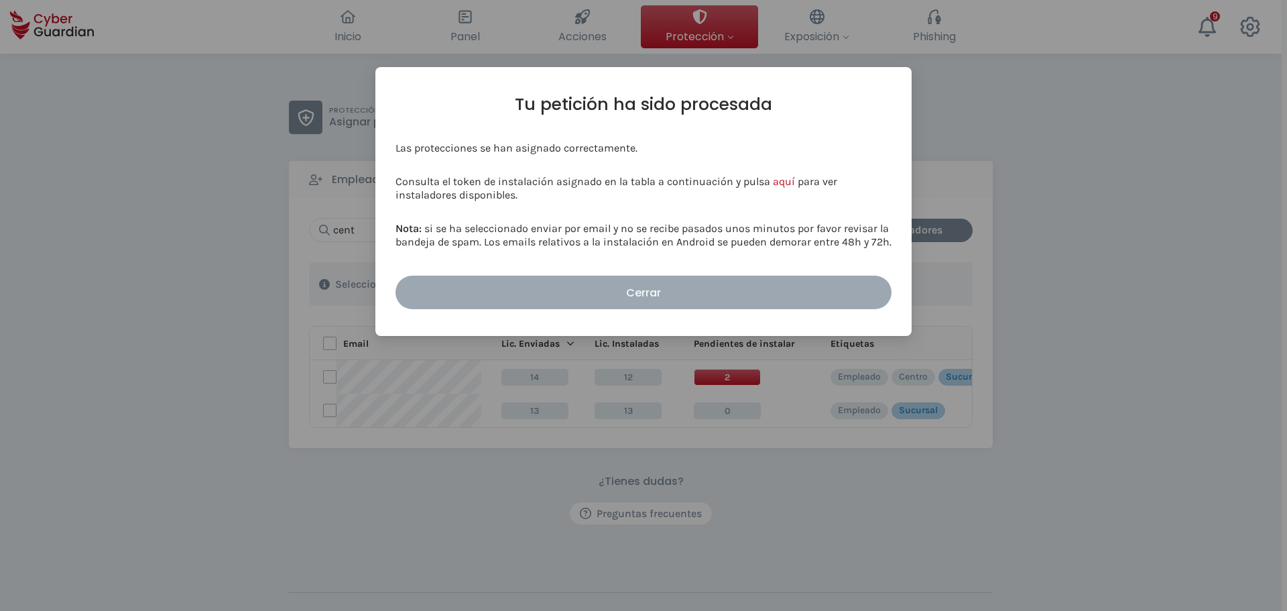
click at [715, 291] on div "Cerrar" at bounding box center [644, 292] width 476 height 17
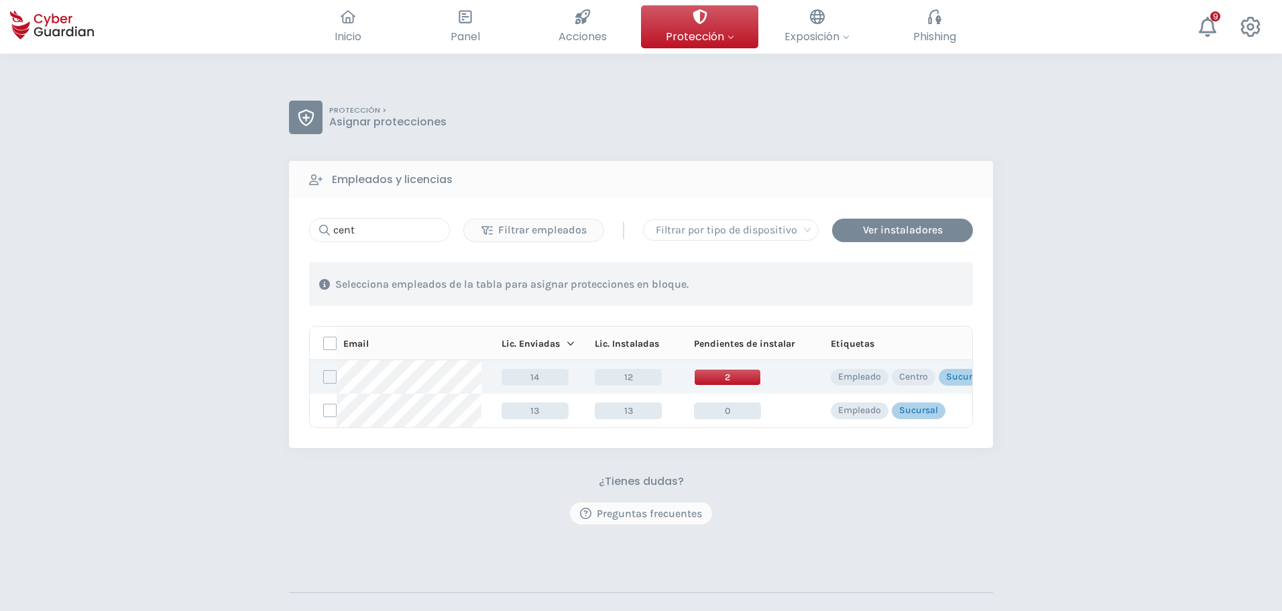
click at [721, 377] on span "2" at bounding box center [727, 377] width 67 height 17
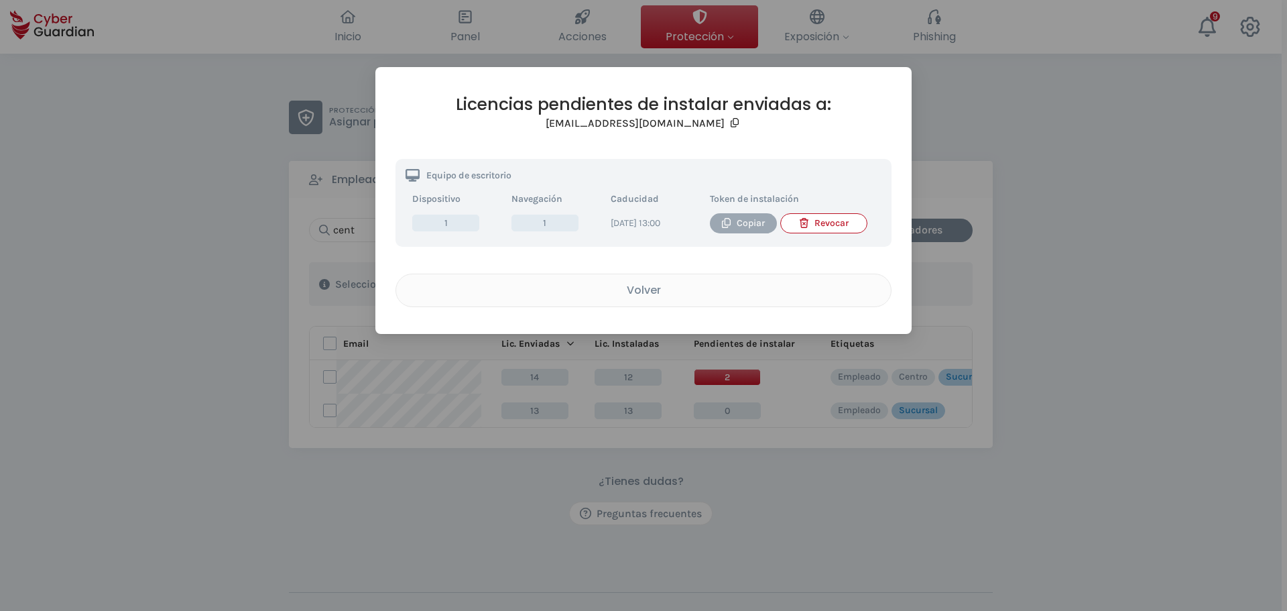
click at [744, 223] on div "Copiar" at bounding box center [743, 223] width 47 height 15
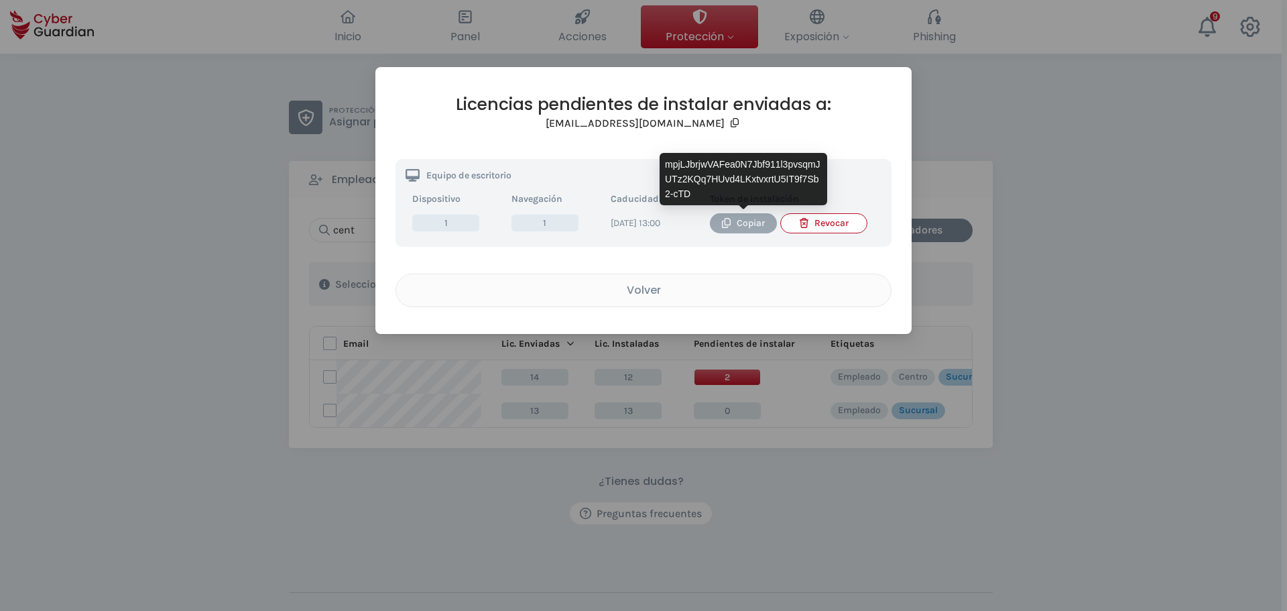
click at [737, 225] on div "Copiar" at bounding box center [743, 223] width 47 height 15
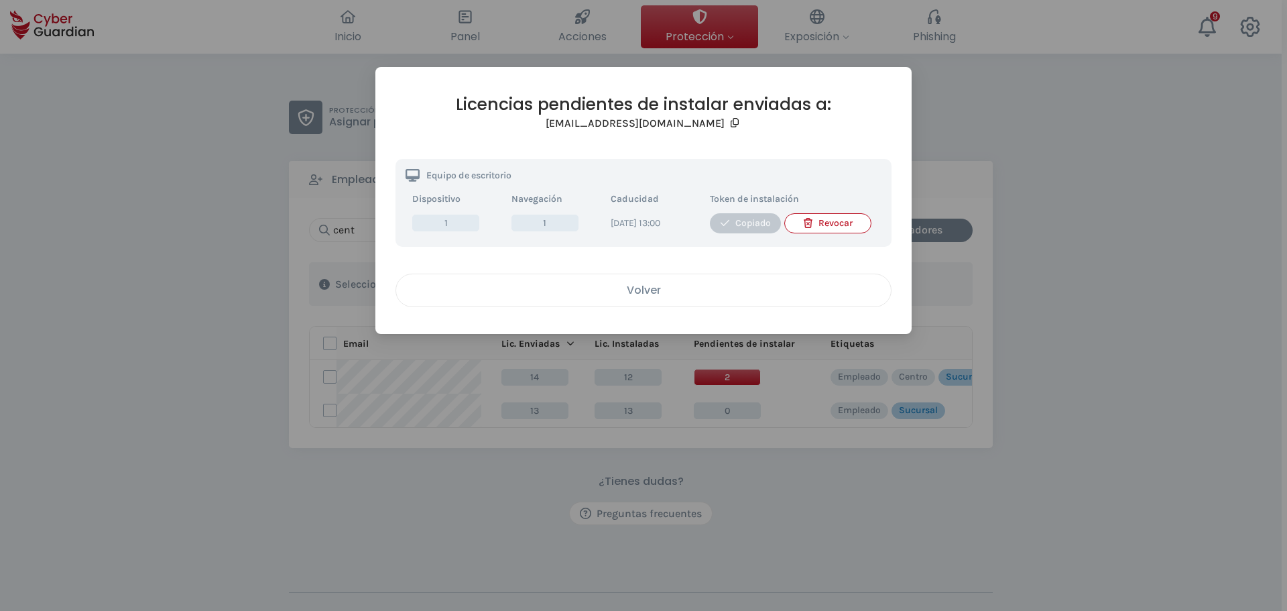
click at [631, 298] on div "Volver" at bounding box center [643, 290] width 475 height 17
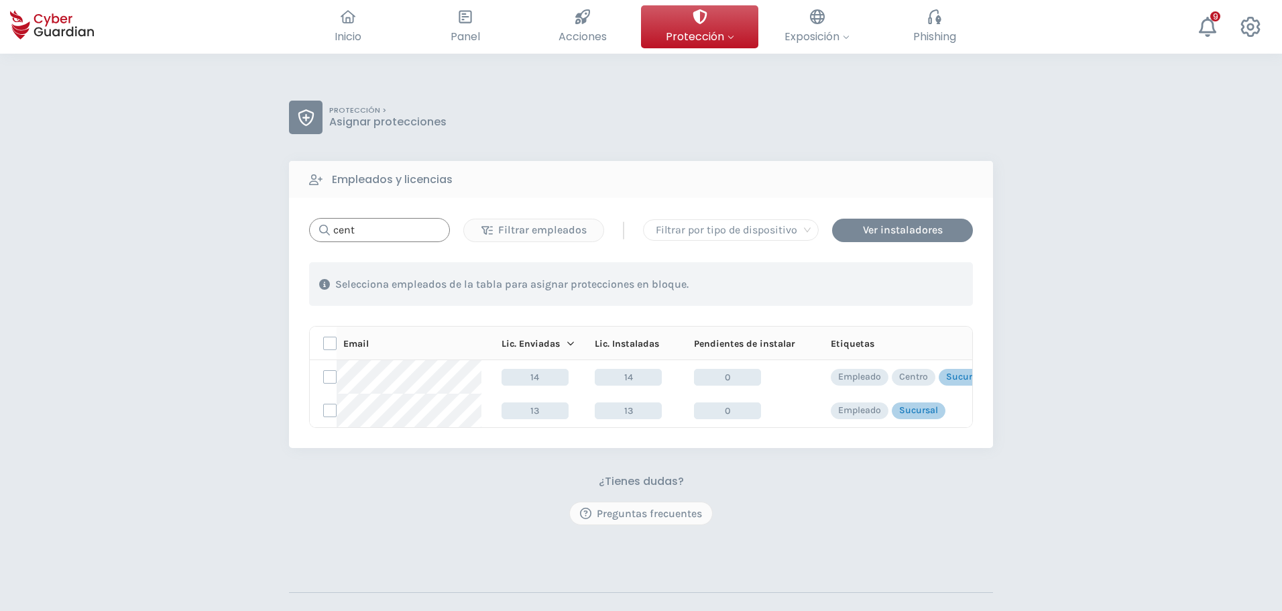
drag, startPoint x: 362, startPoint y: 238, endPoint x: 190, endPoint y: 232, distance: 171.7
click at [247, 233] on div "PROTECCIÓN > Asignar protecciones Empleados y licencias cent Filtrar empleados …" at bounding box center [641, 394] width 1282 height 681
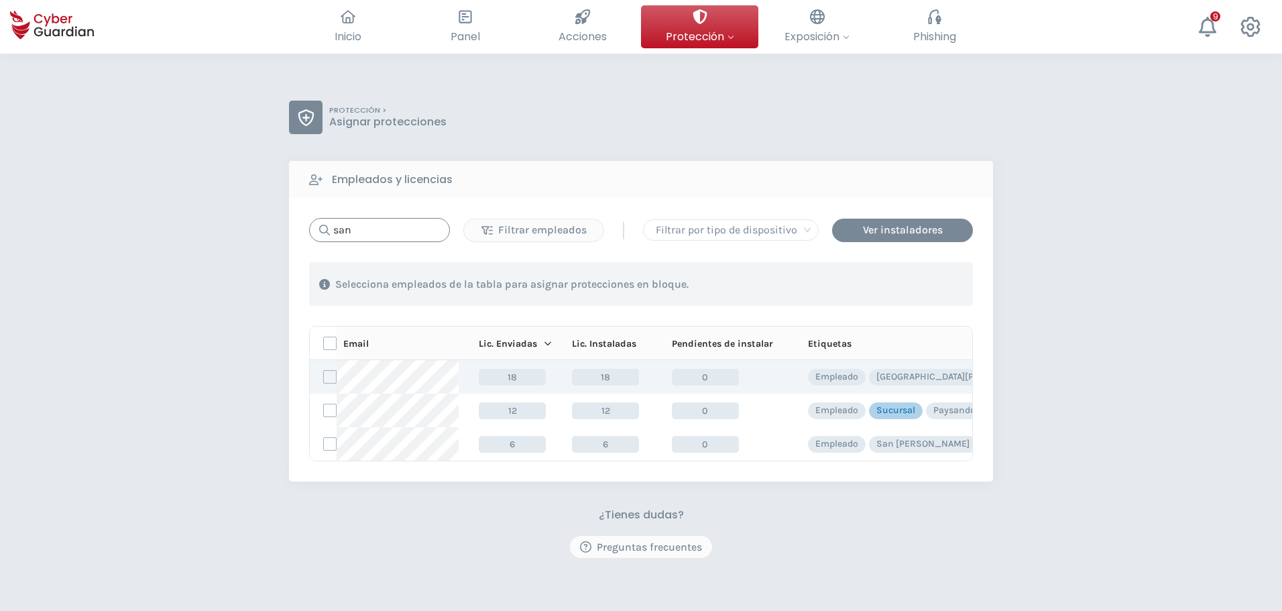
type input "san"
click at [329, 373] on label at bounding box center [329, 376] width 13 height 13
click at [324, 373] on input "checkbox" at bounding box center [324, 377] width 0 height 12
click at [869, 280] on div "Asignar protecciones" at bounding box center [890, 284] width 121 height 16
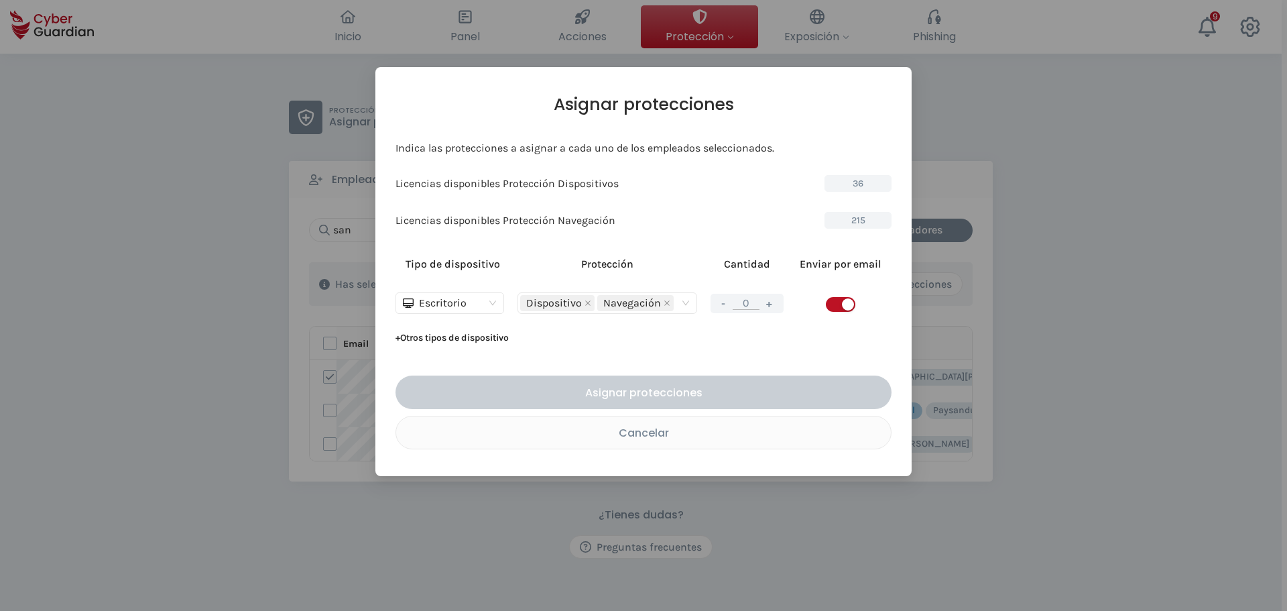
click at [770, 303] on button "+" at bounding box center [769, 303] width 16 height 17
type input "1"
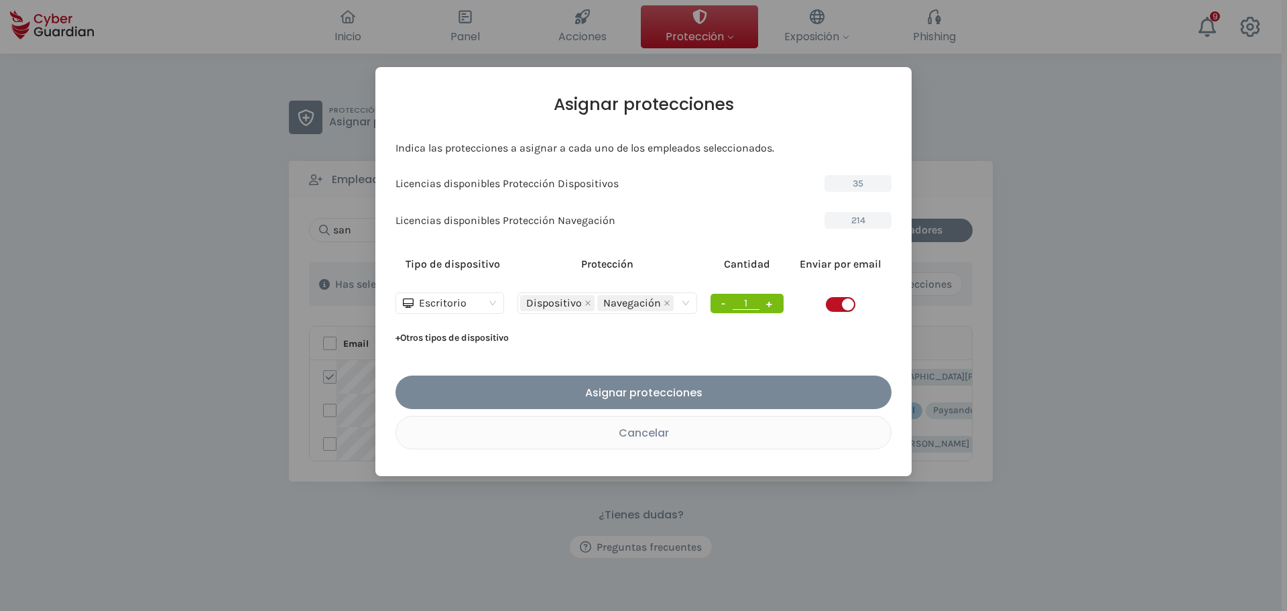
click at [837, 301] on span "button" at bounding box center [840, 304] width 29 height 15
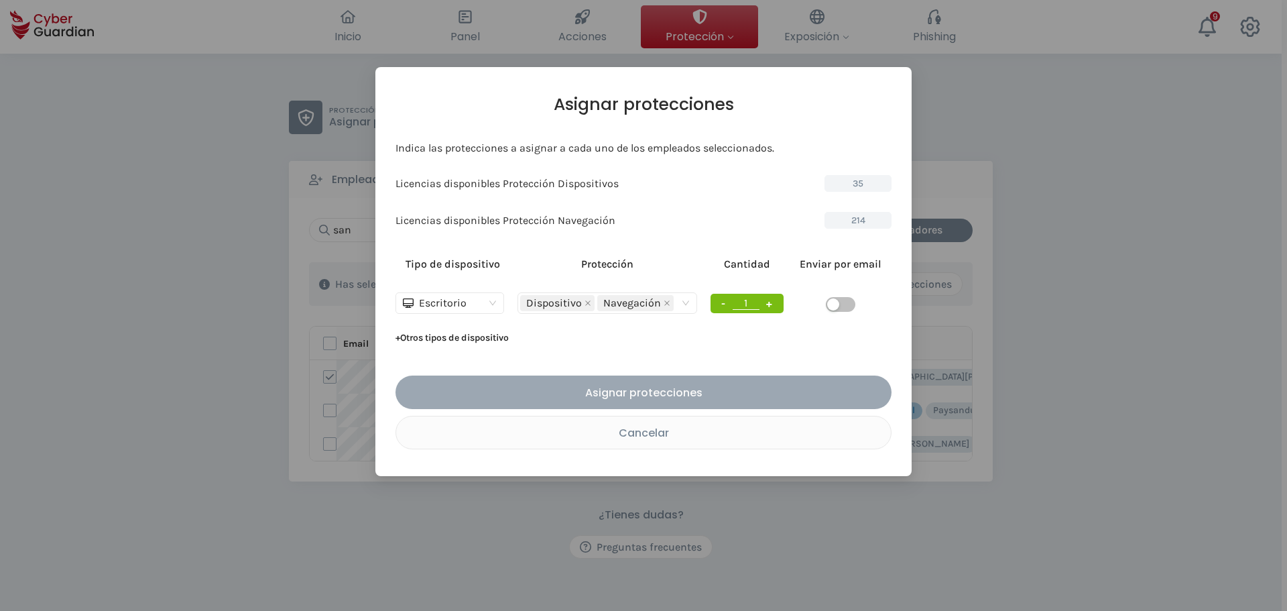
click at [676, 393] on div "Asignar protecciones" at bounding box center [644, 392] width 476 height 17
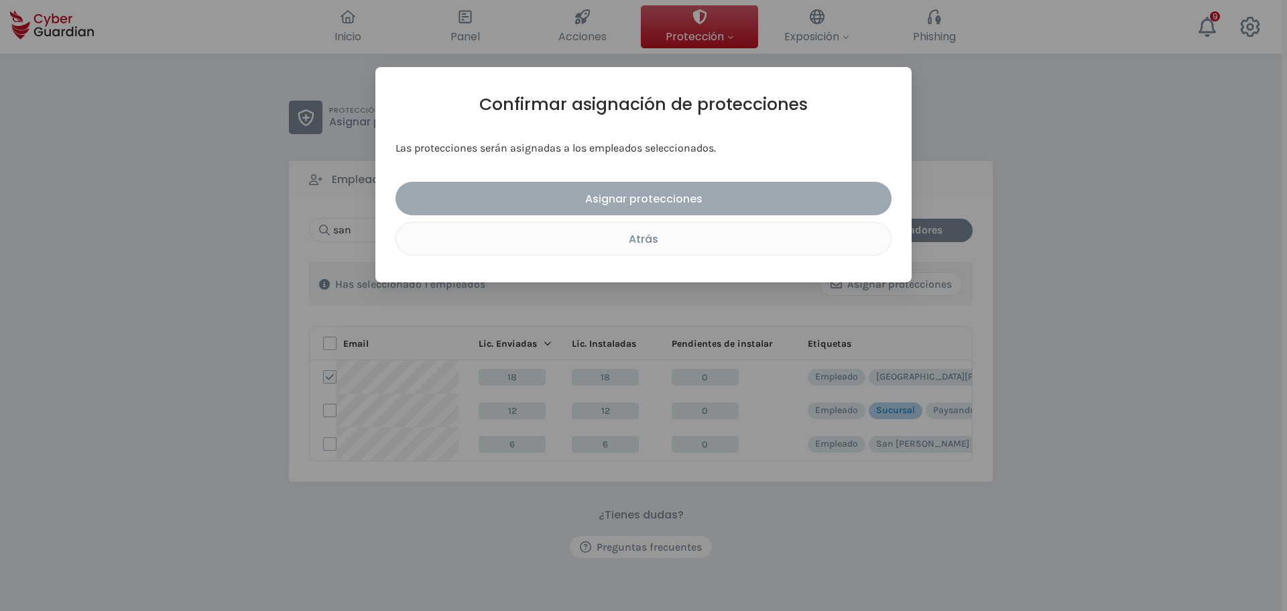
click at [682, 206] on div "Asignar protecciones" at bounding box center [644, 198] width 476 height 17
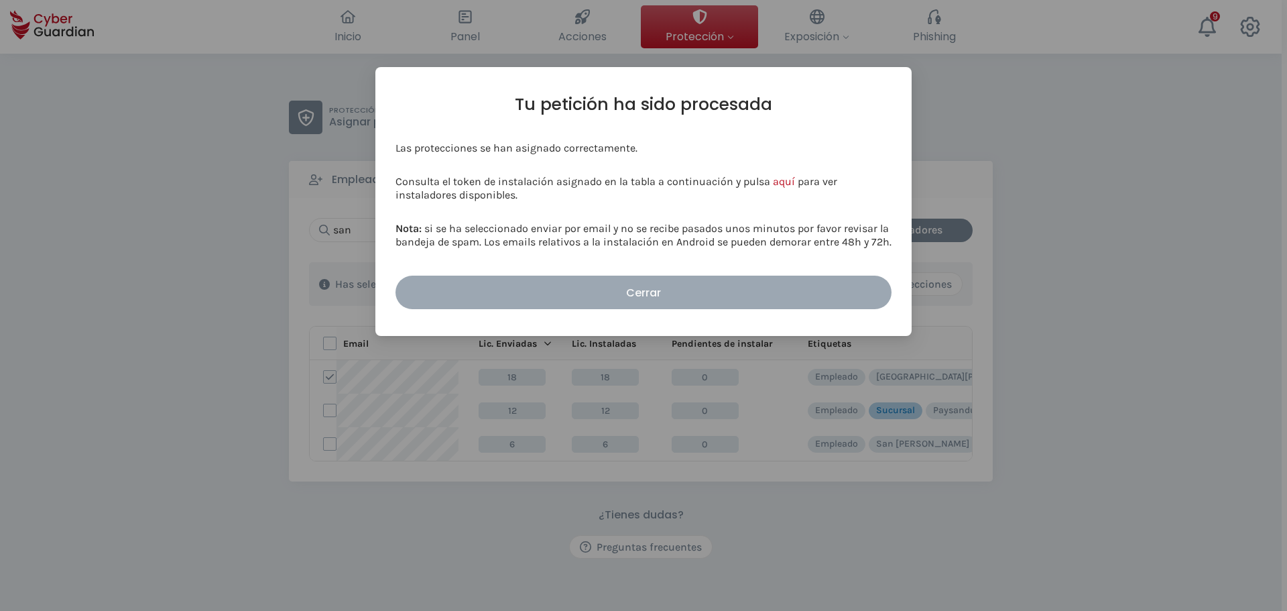
click at [715, 290] on div "Cerrar" at bounding box center [644, 292] width 476 height 17
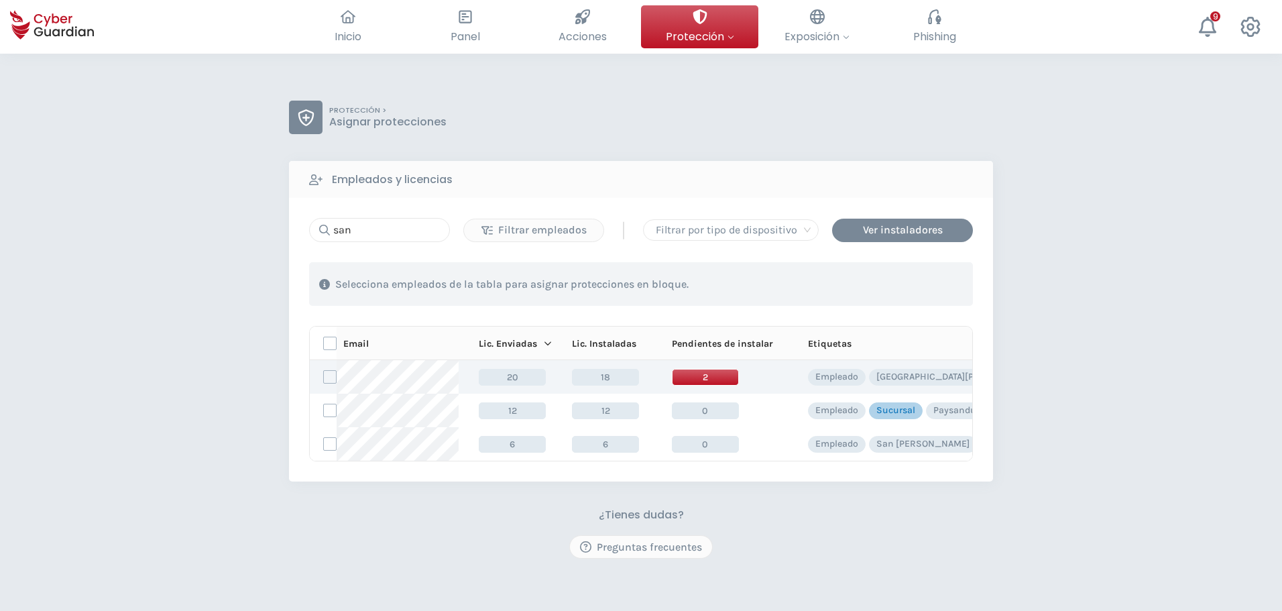
click at [719, 371] on span "2" at bounding box center [705, 377] width 67 height 17
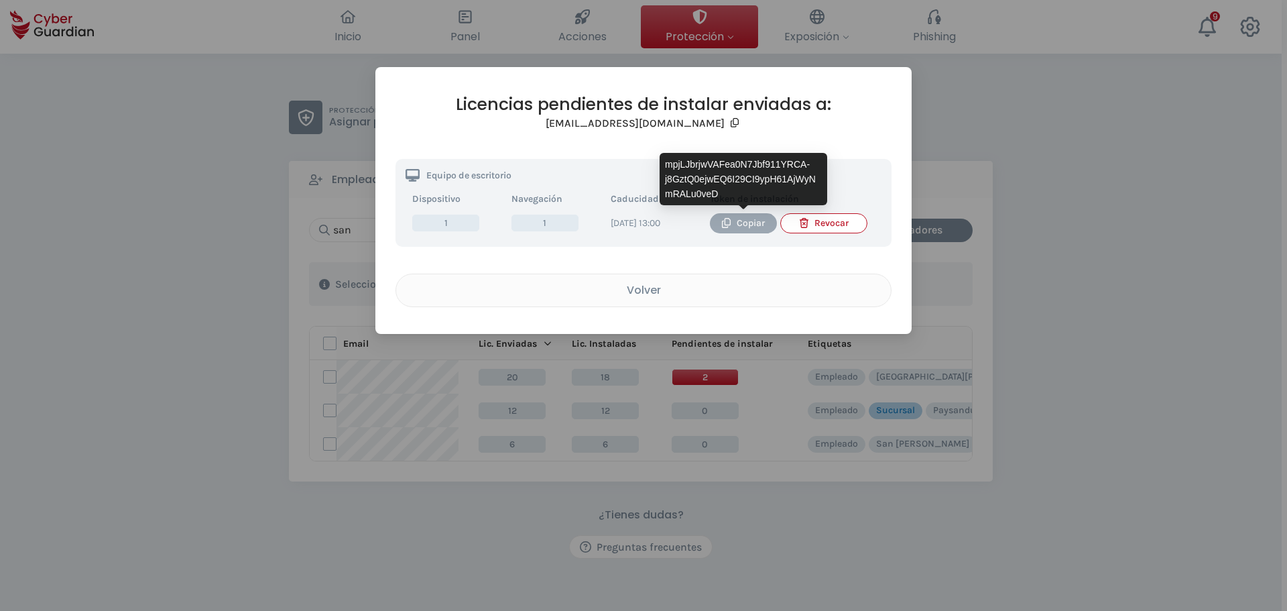
click at [745, 223] on div "Copiar" at bounding box center [743, 223] width 47 height 15
